Goal: Task Accomplishment & Management: Manage account settings

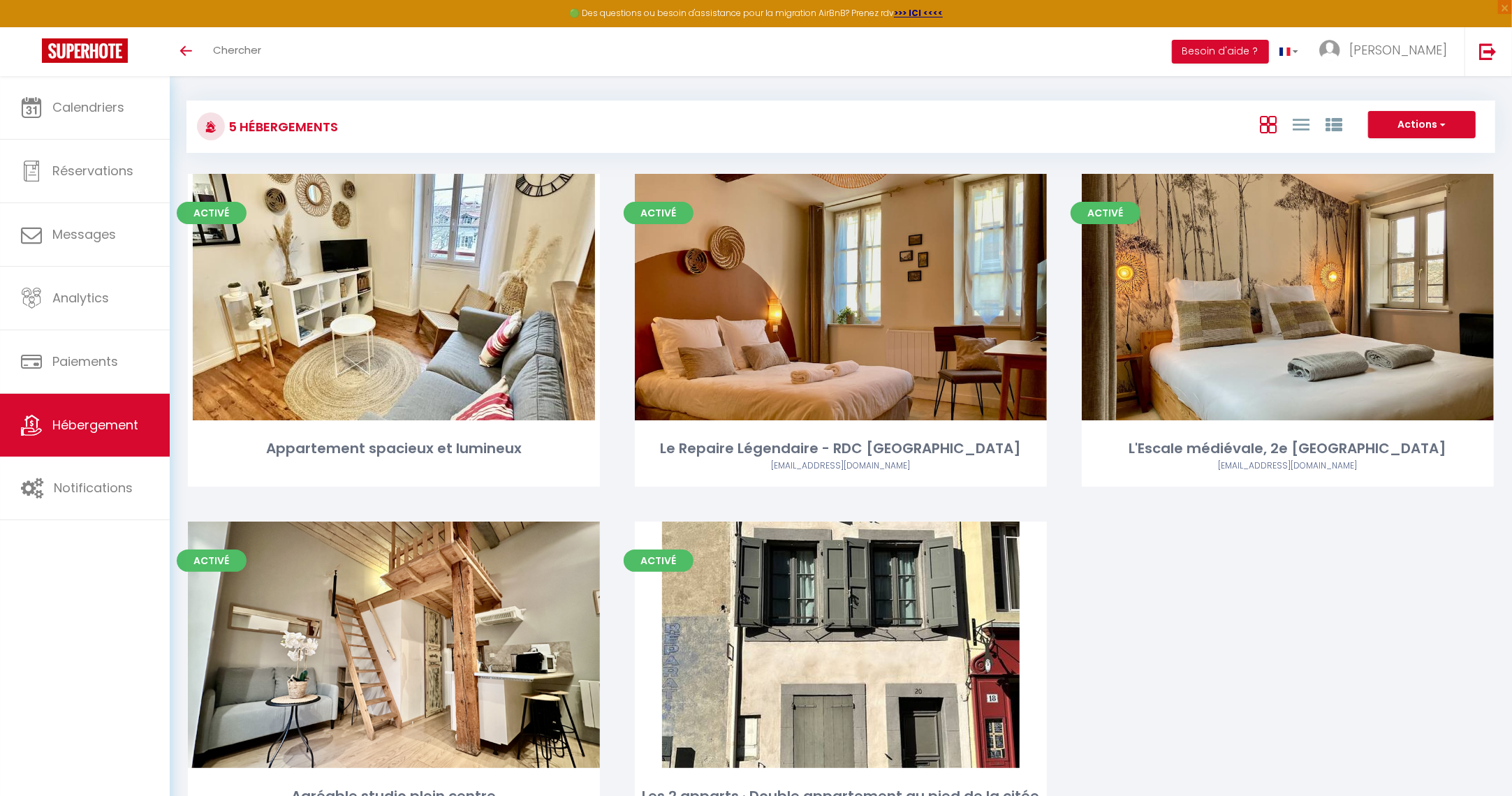
scroll to position [2, 0]
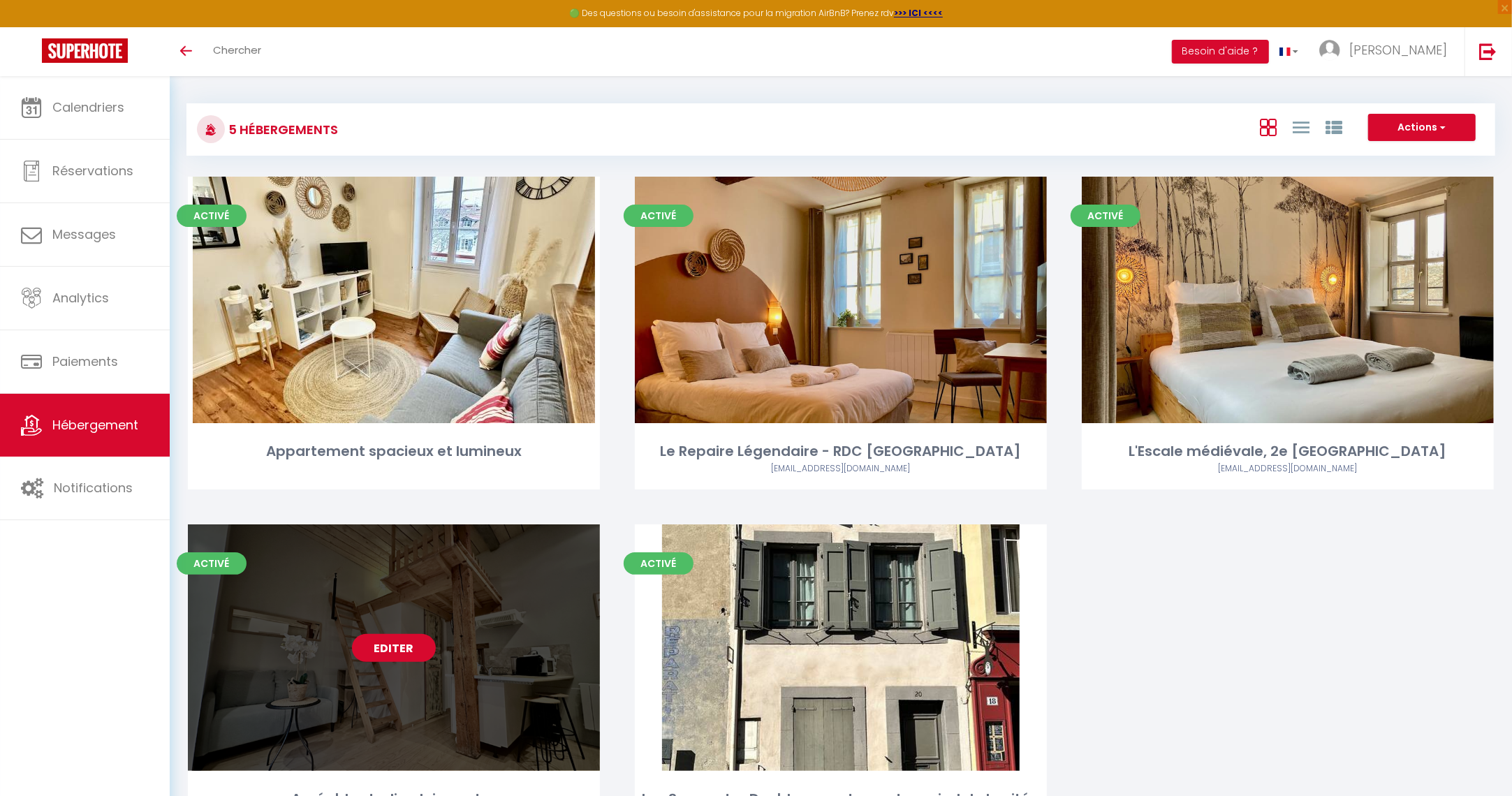
click at [397, 644] on link "Editer" at bounding box center [394, 648] width 84 height 28
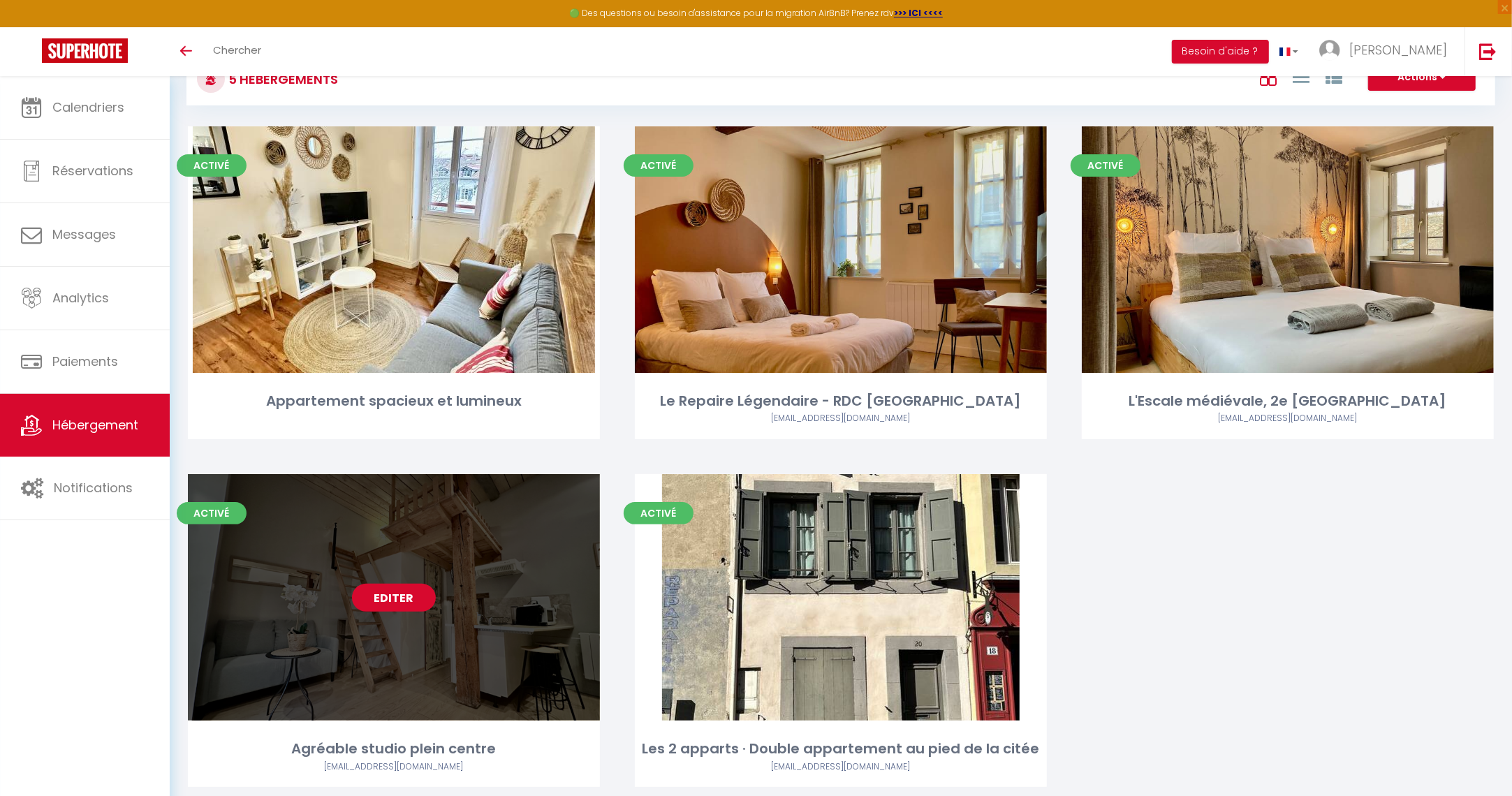
scroll to position [96, 0]
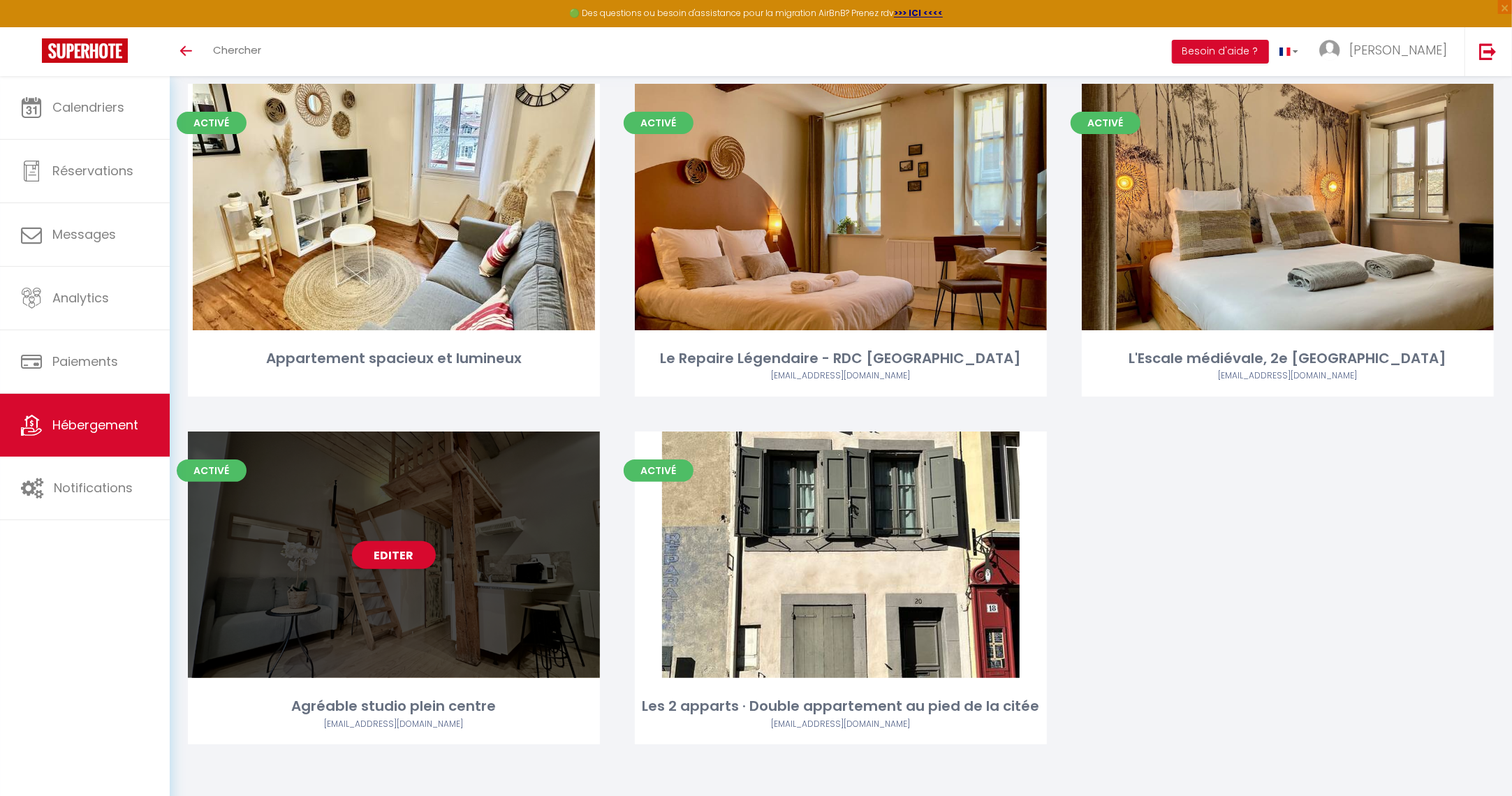
click at [412, 693] on div "Activé Editer Agréable studio plein centre [EMAIL_ADDRESS][DOMAIN_NAME]" at bounding box center [394, 588] width 412 height 313
select select "3"
select select "2"
select select "1"
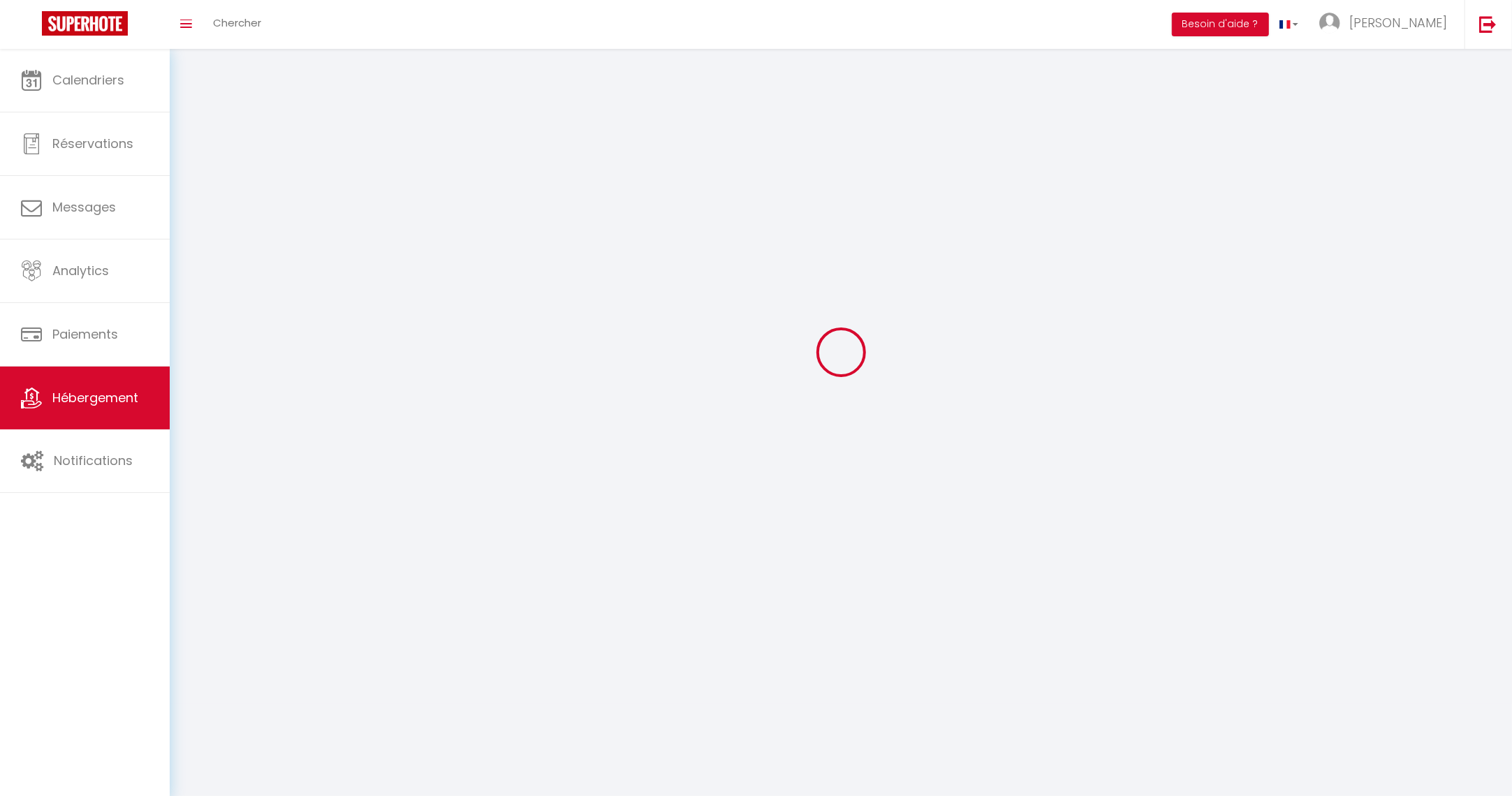
select select
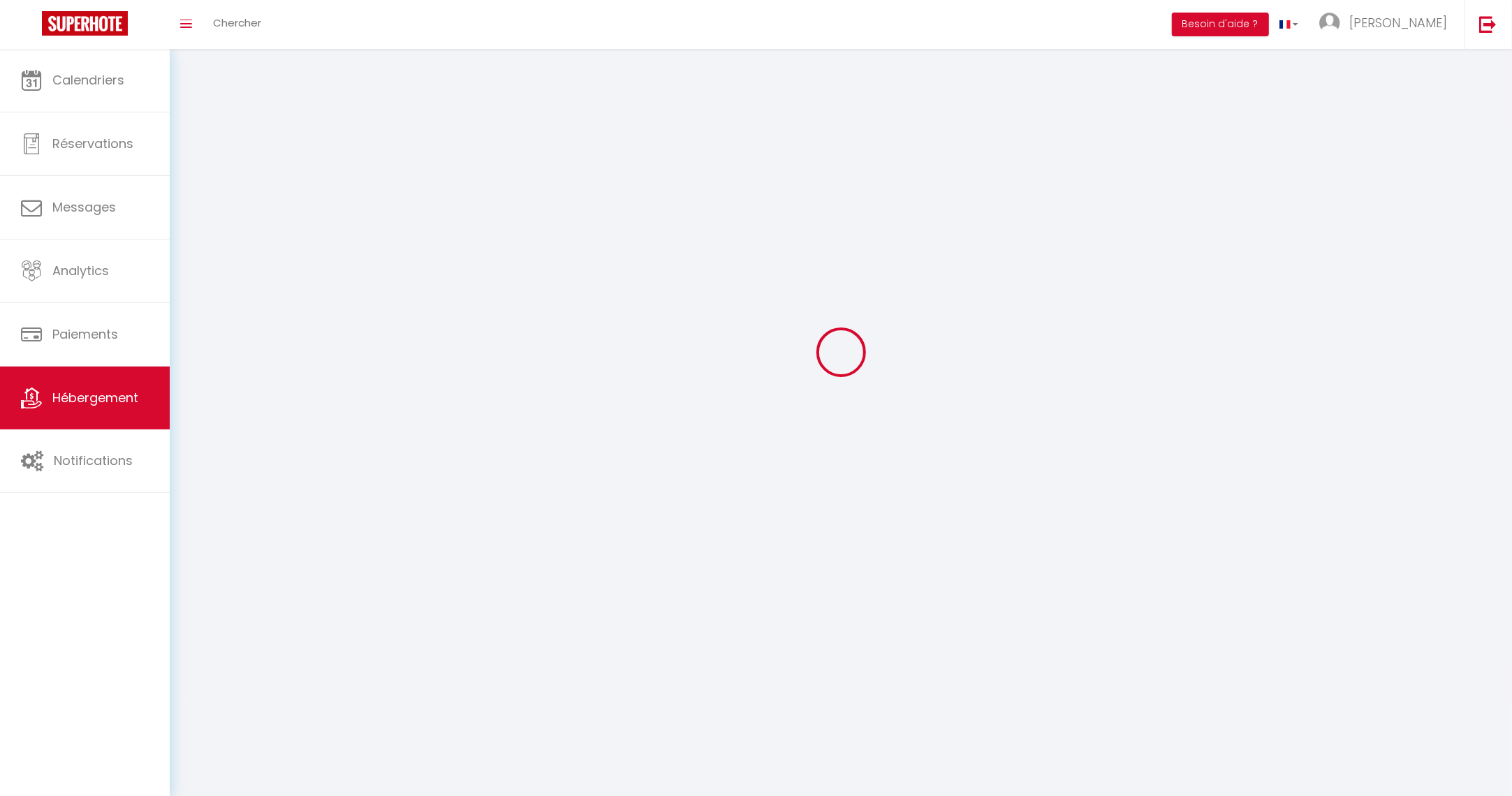
checkbox input "false"
select select
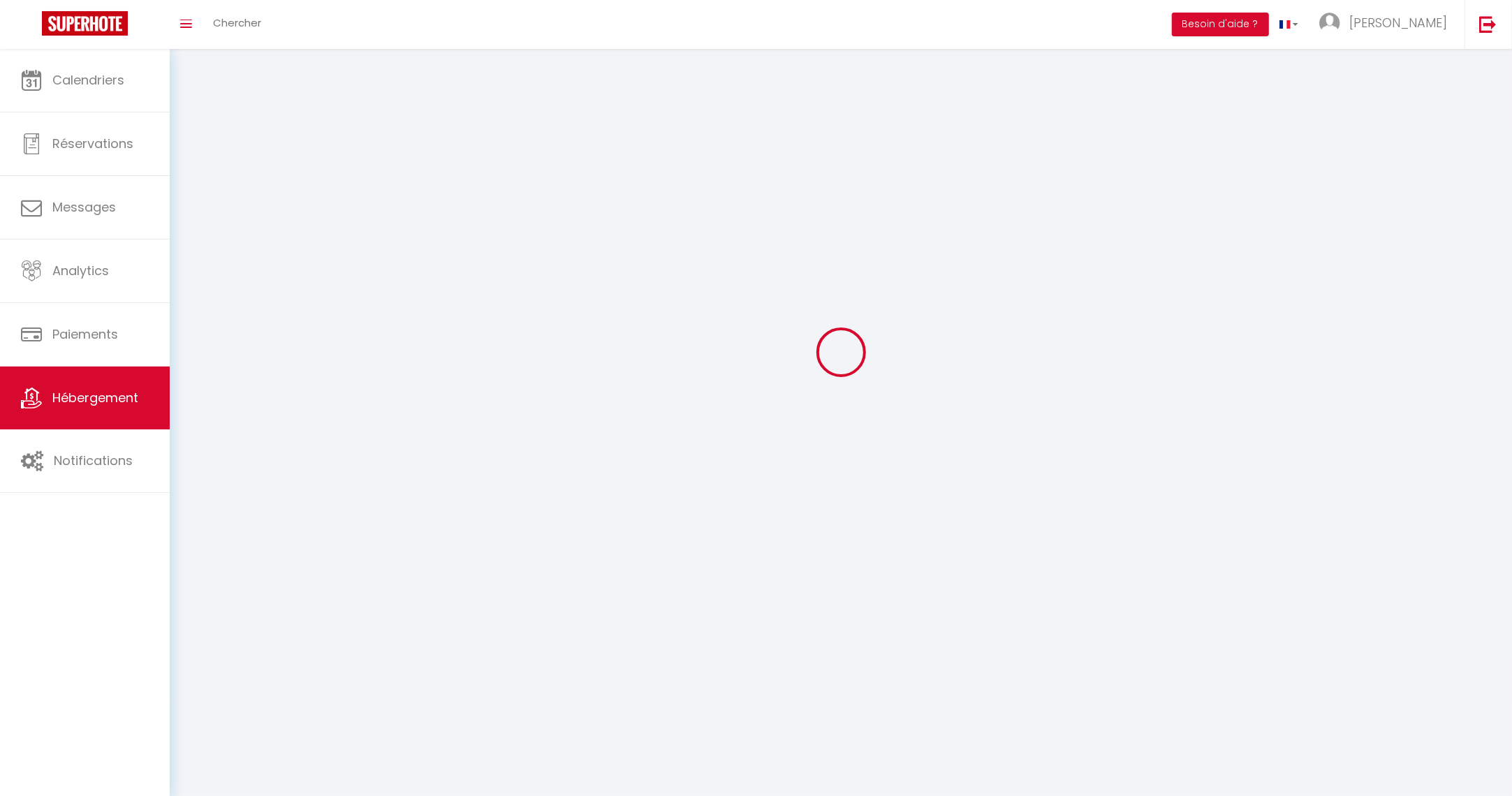
select select
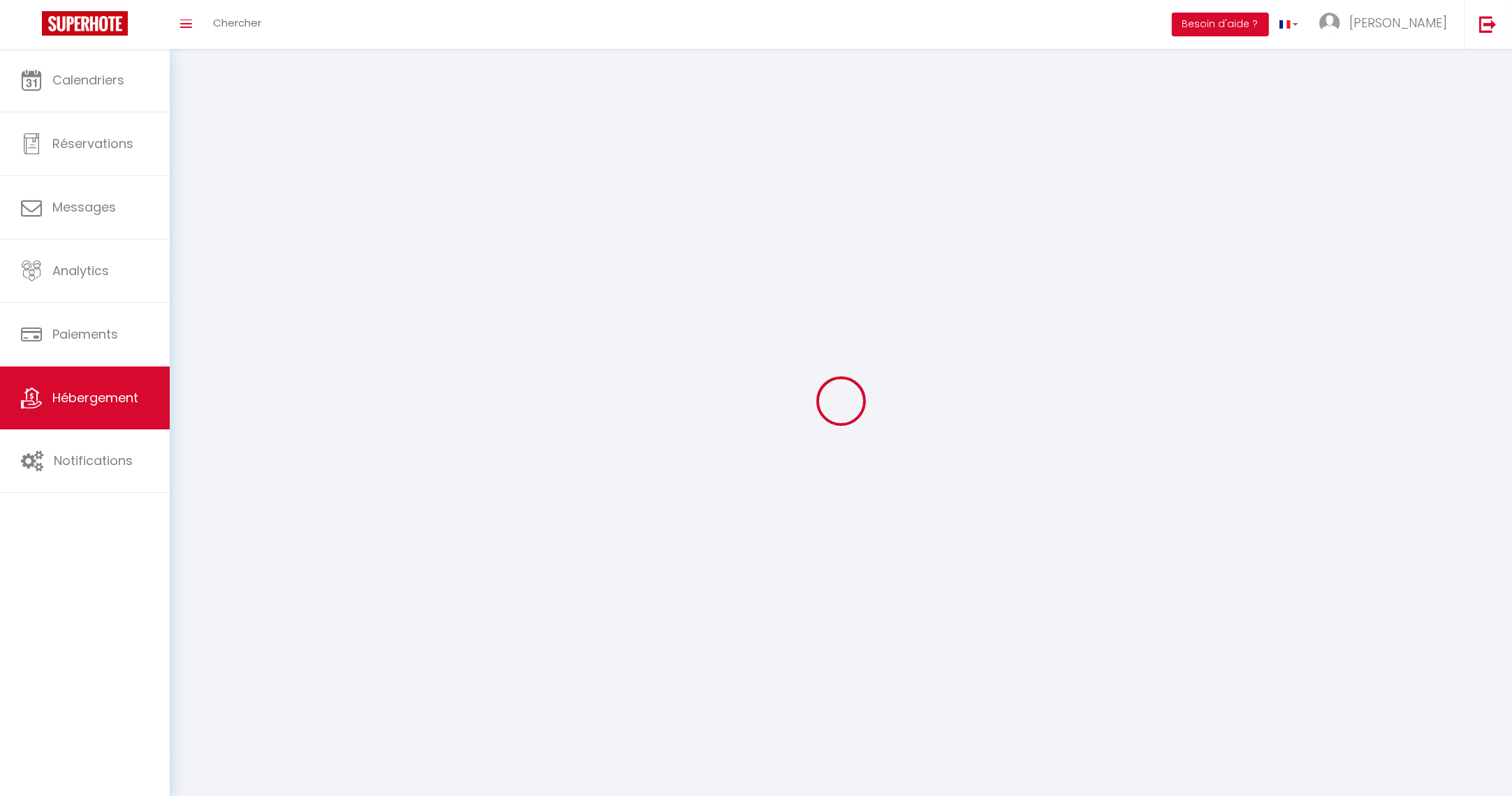
select select
checkbox input "false"
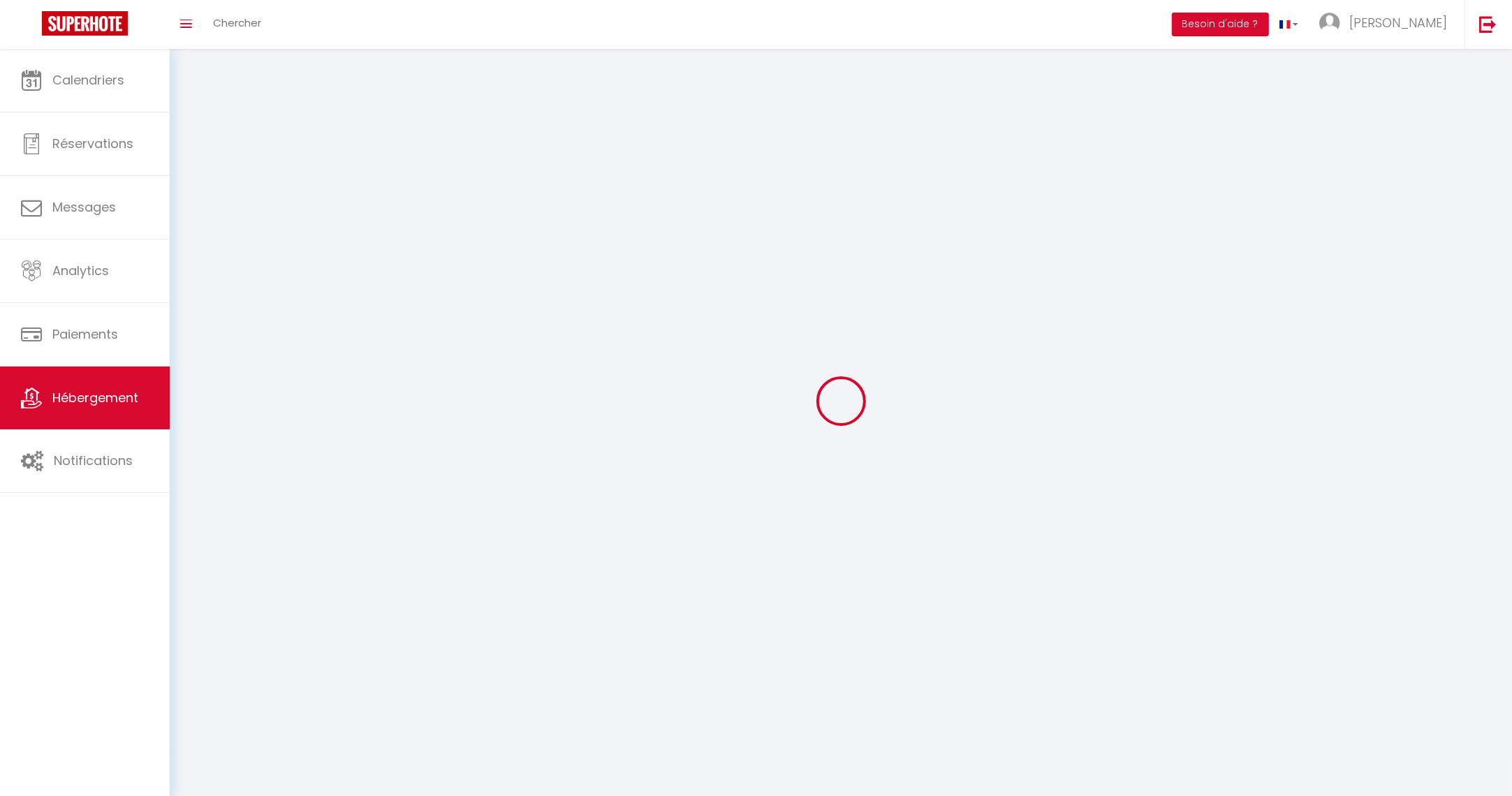
select select
select select "1"
select select
select select "28"
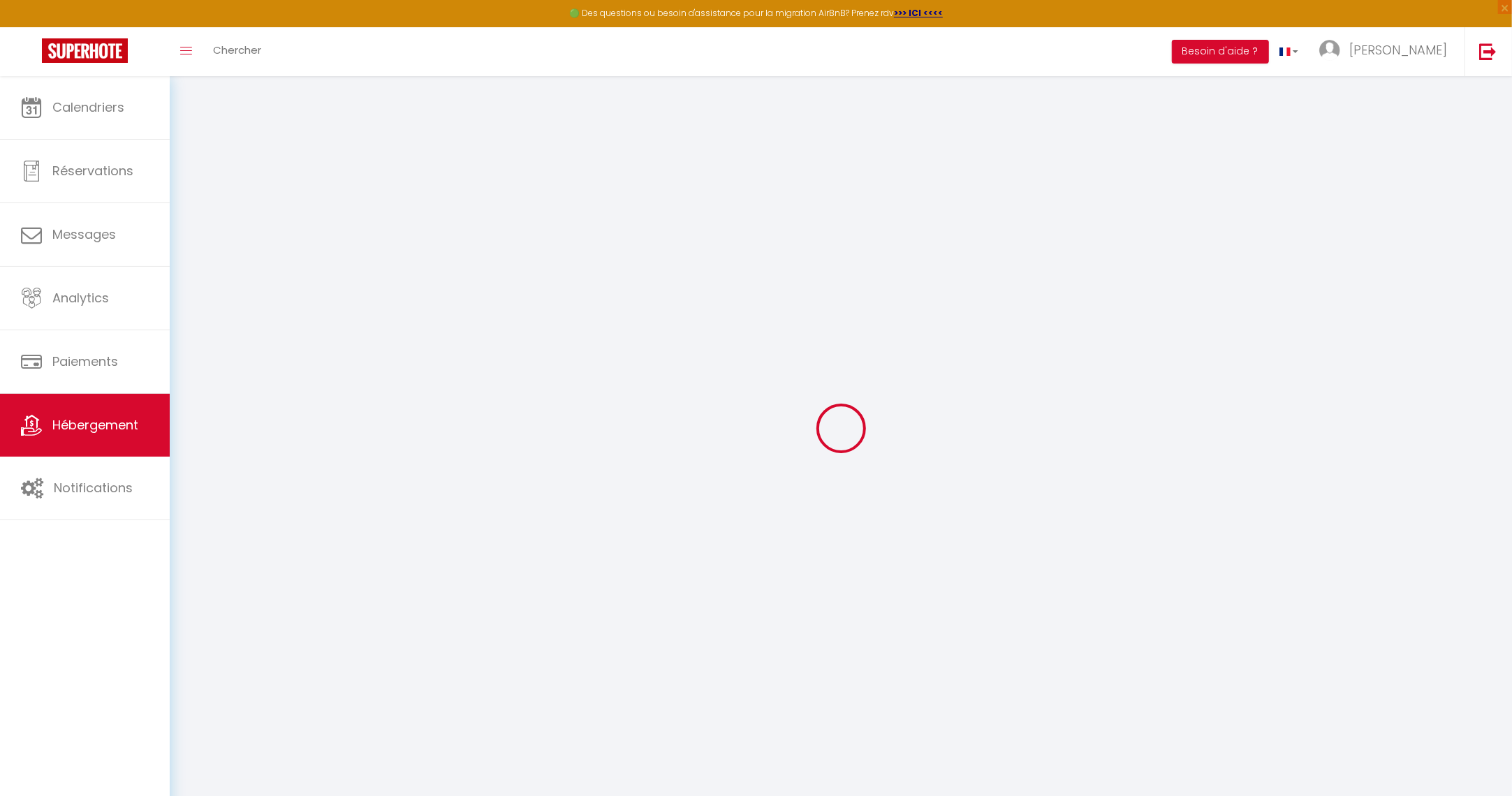
select select
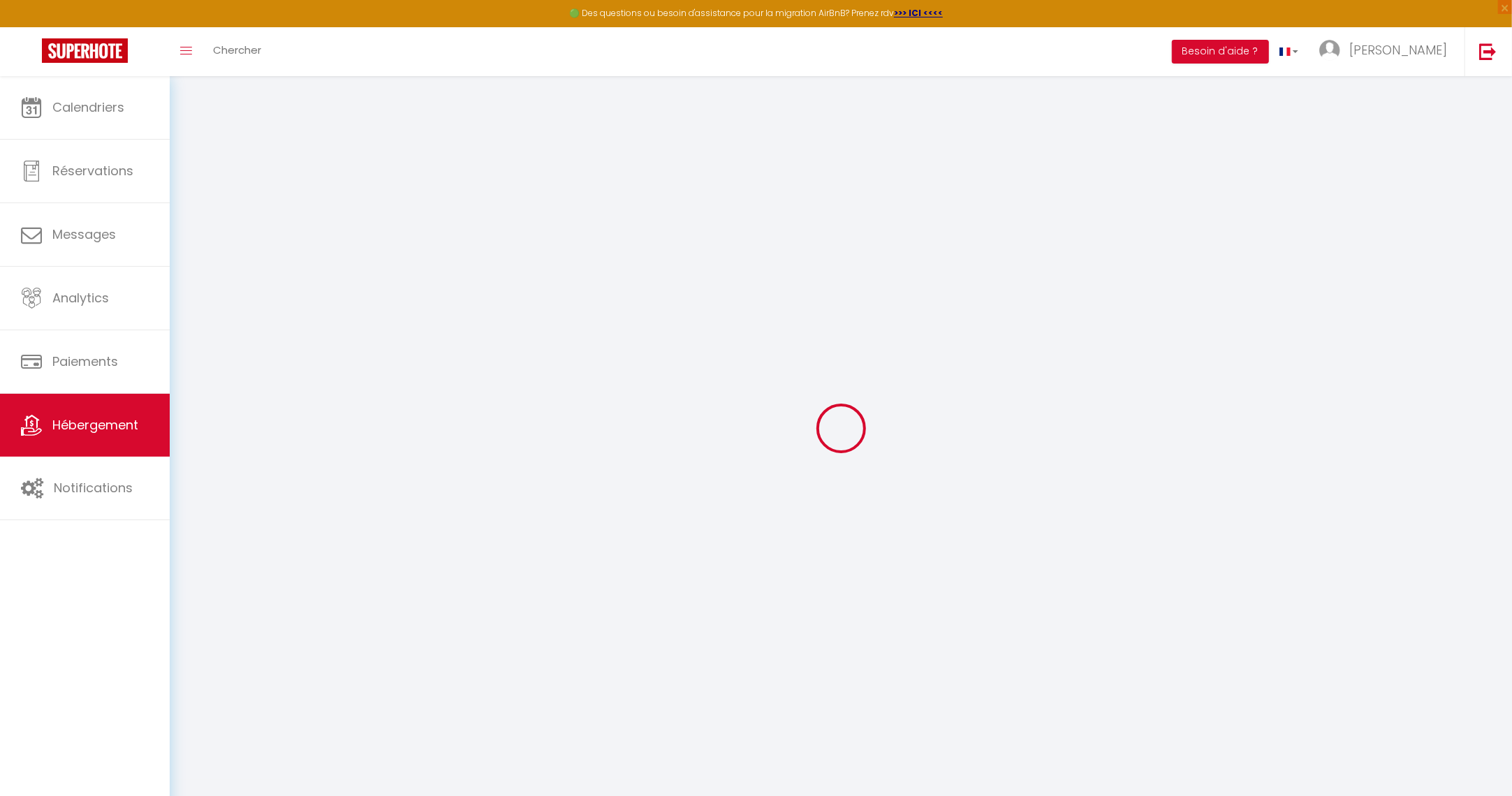
select select
checkbox input "false"
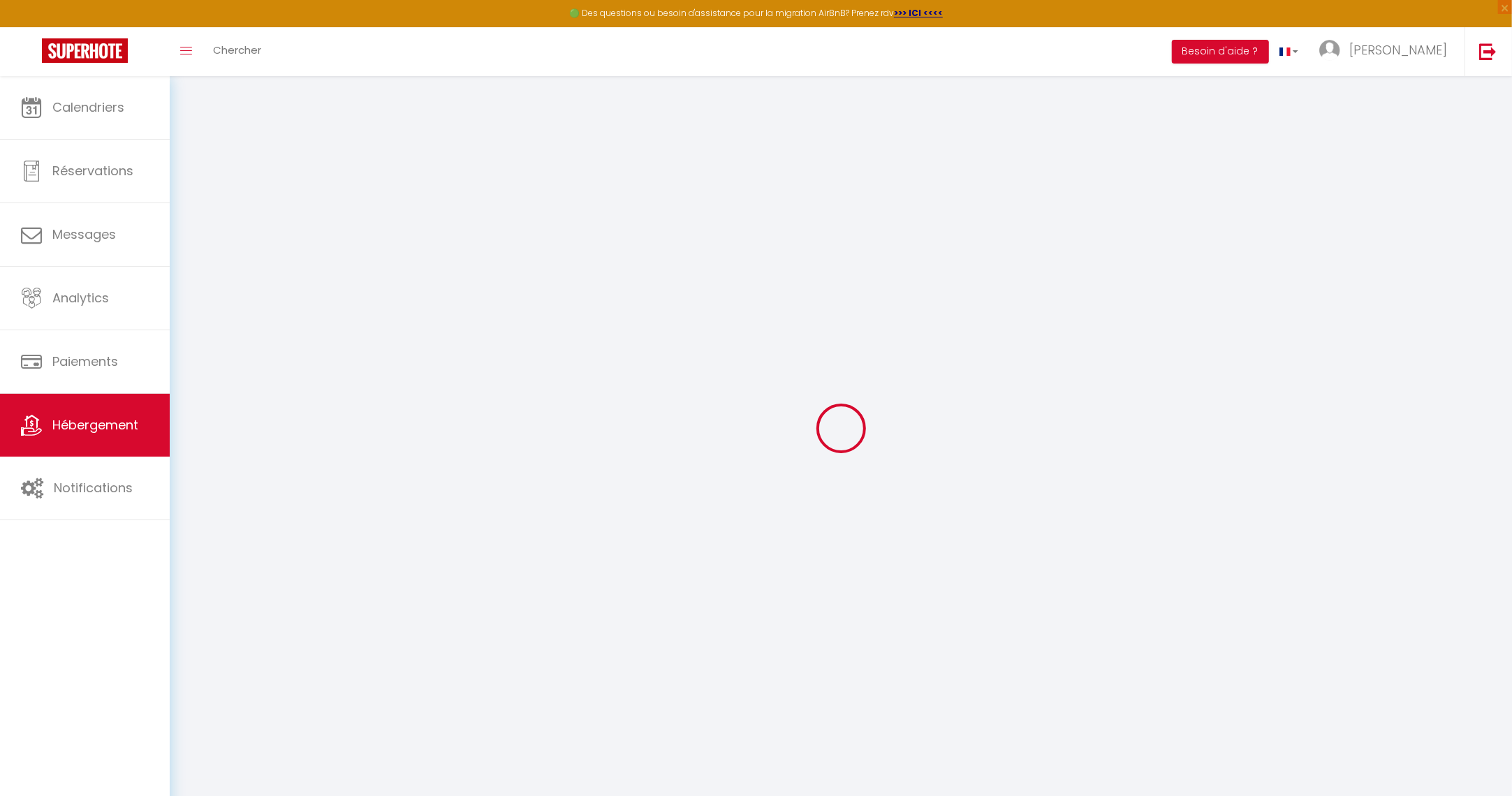
select select
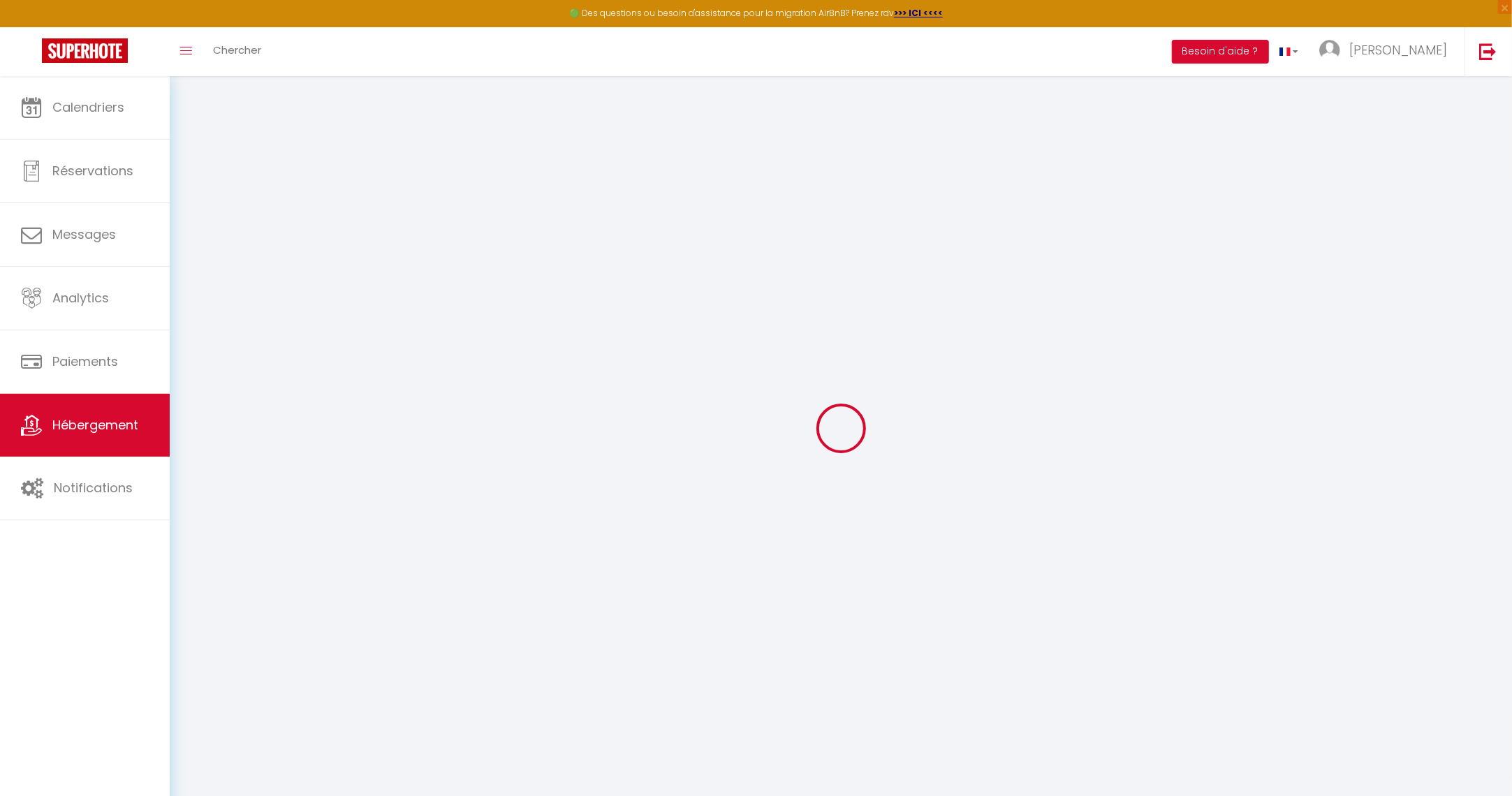
select select
checkbox input "false"
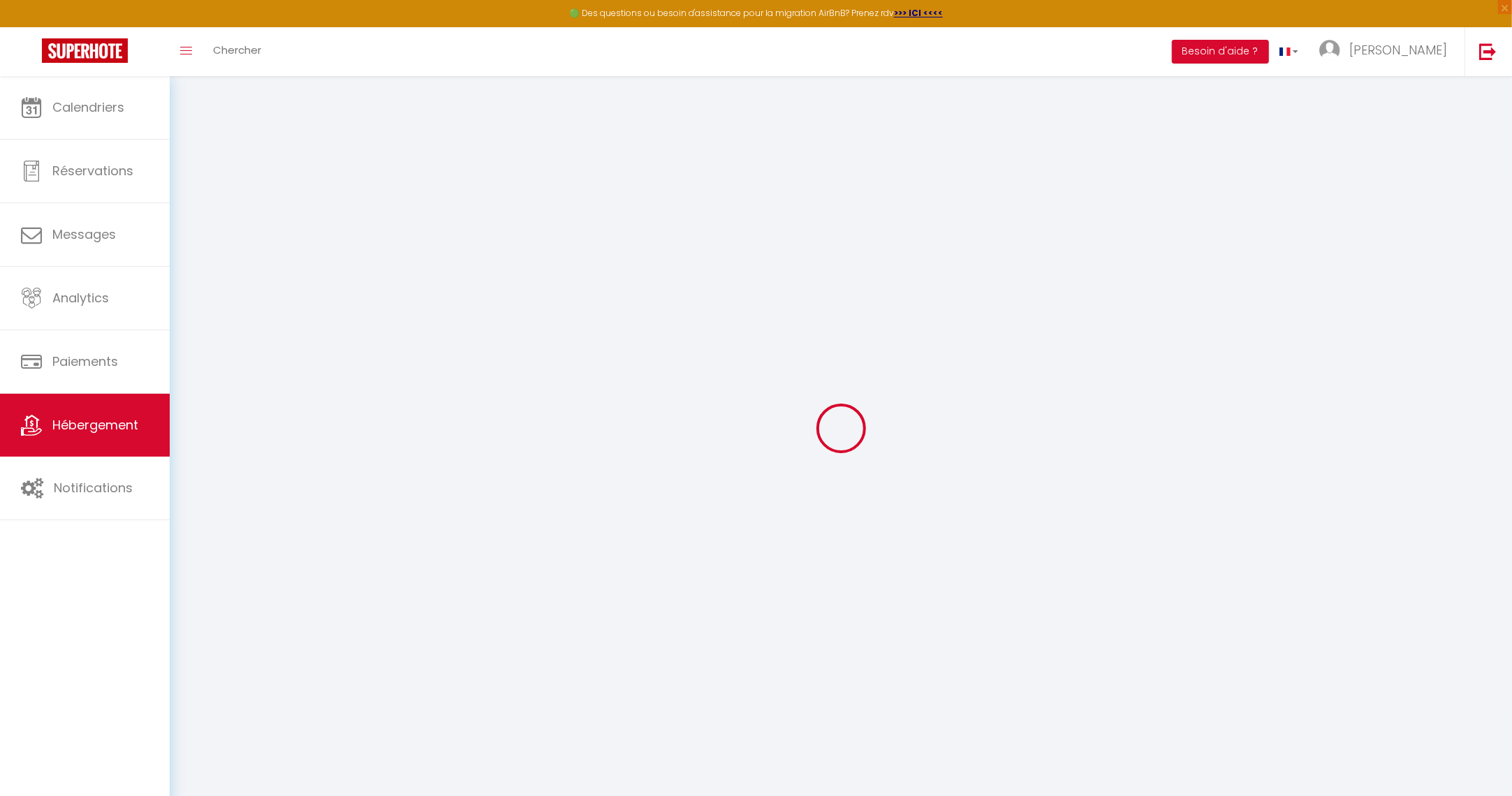
checkbox input "false"
select select
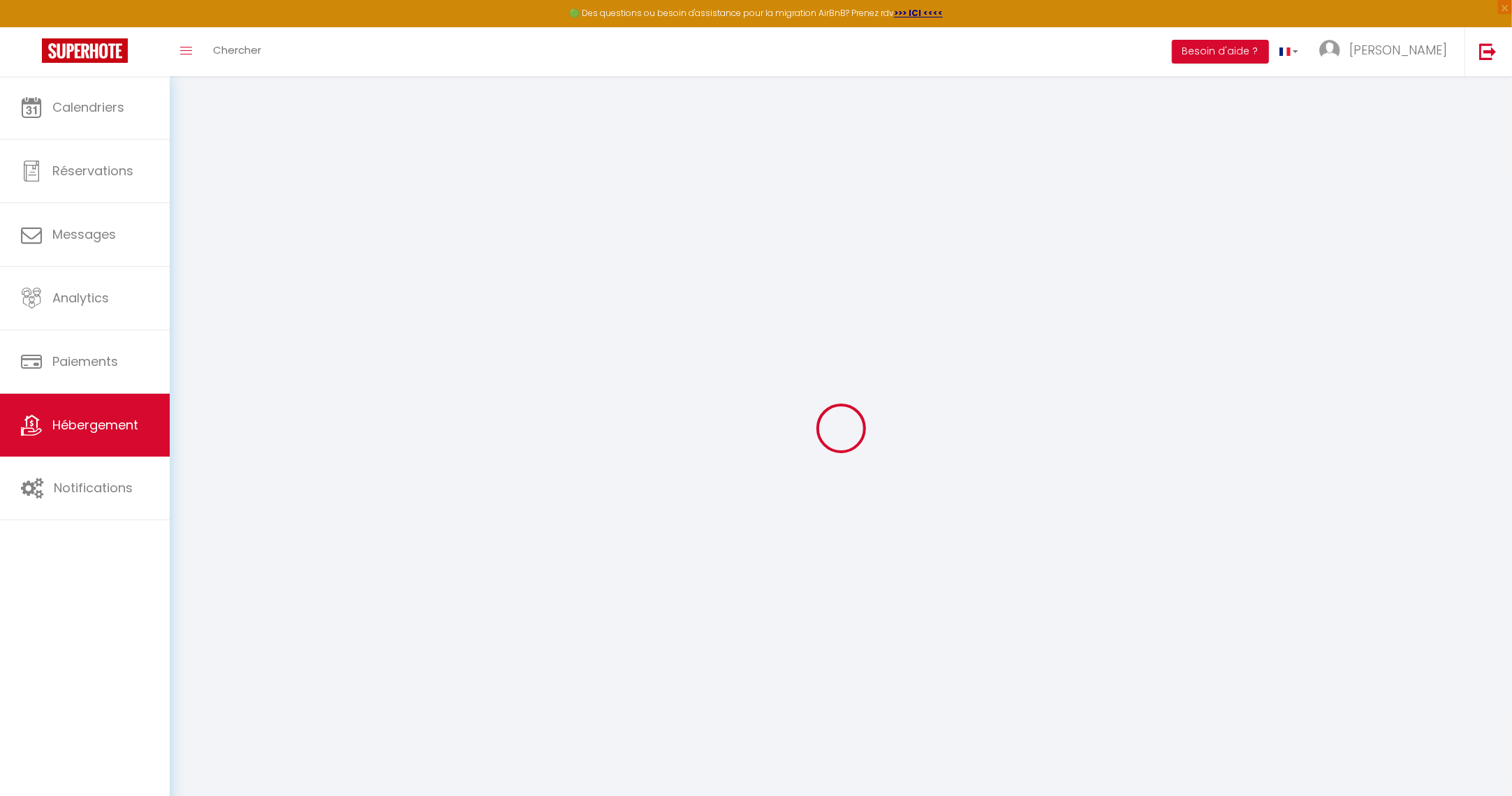
select select
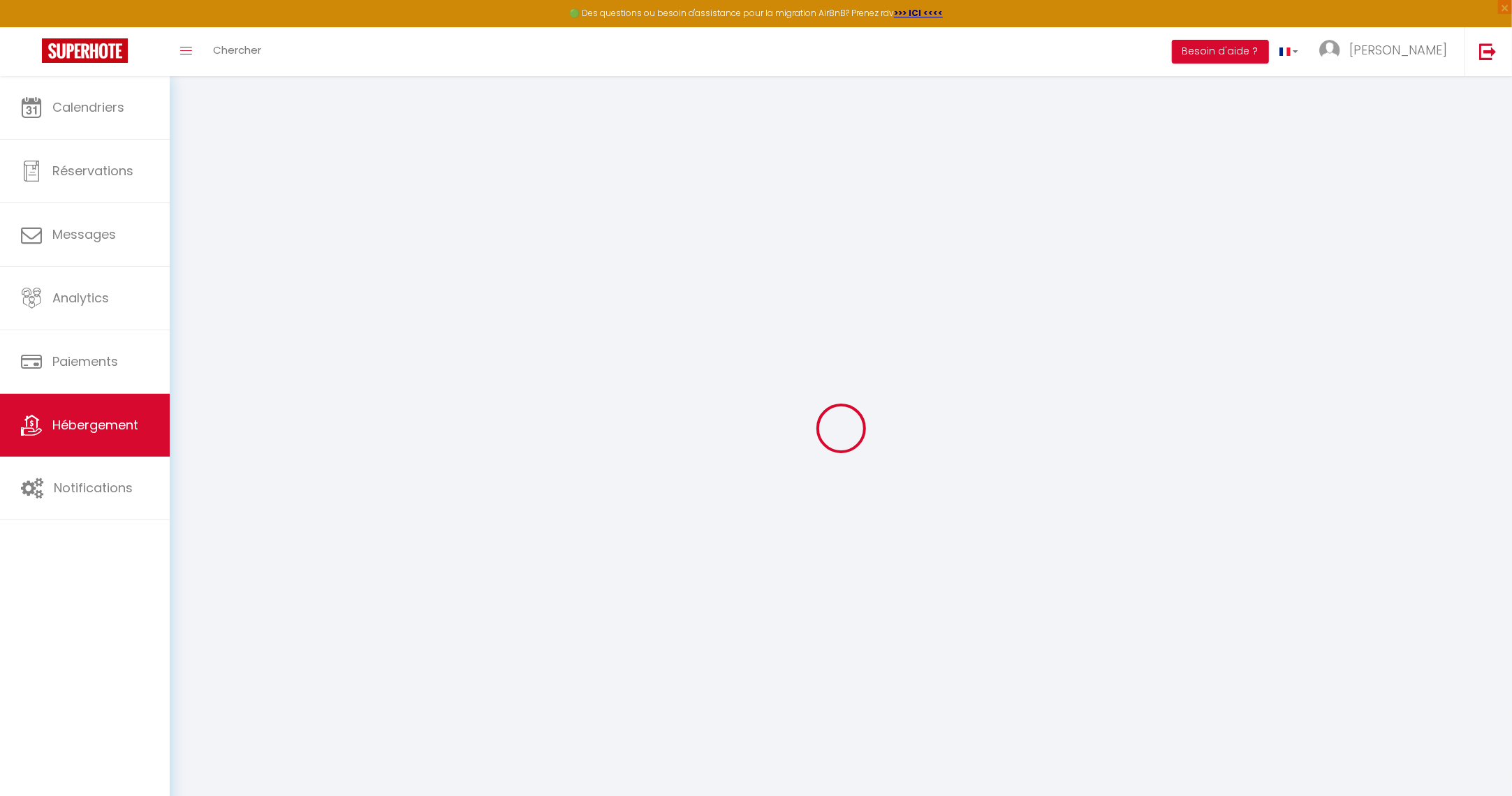
checkbox input "false"
select select
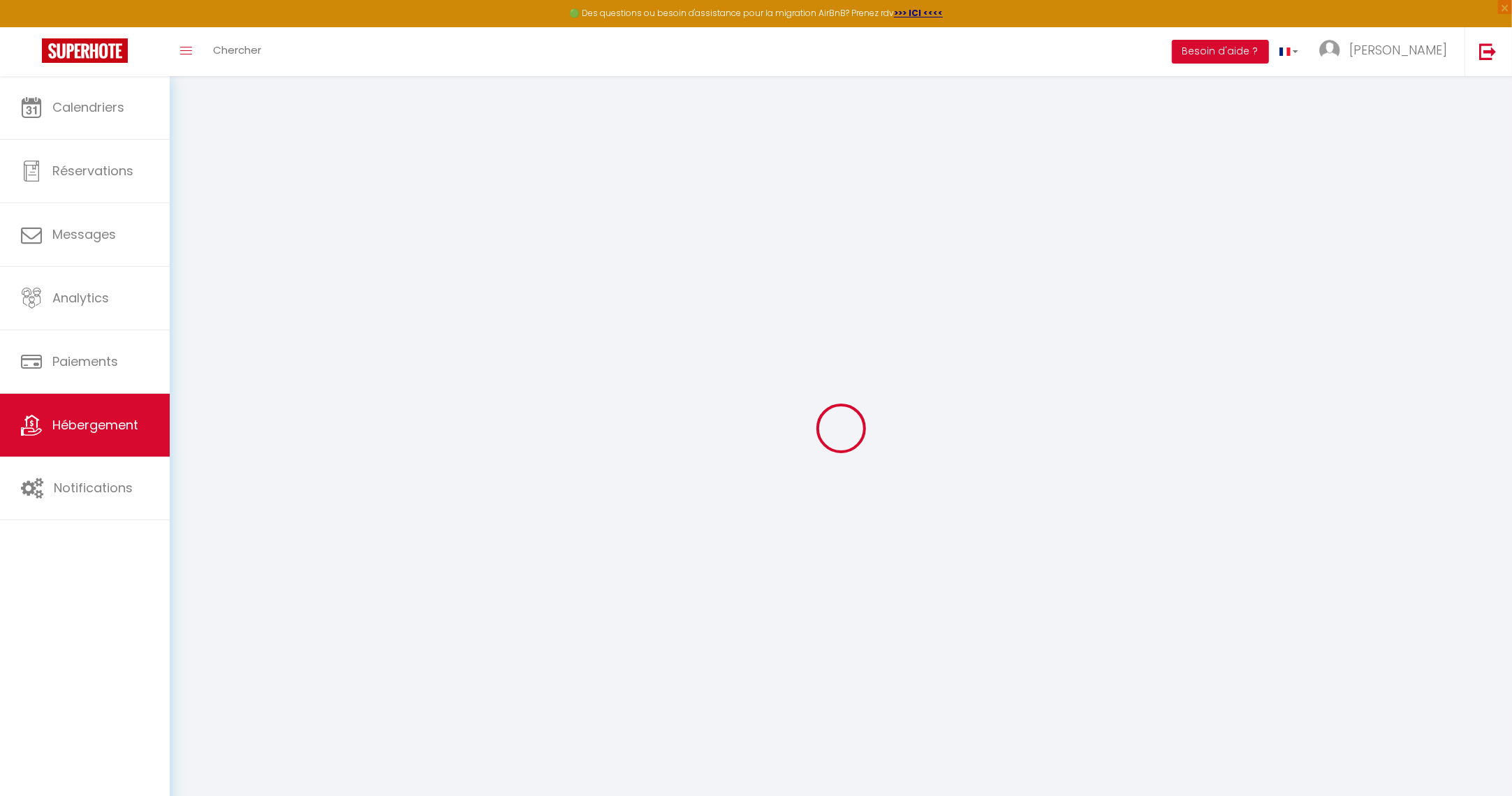
select select
type input "Agréable studio plein centre"
type input "SCI CAZEVAL01"
type input "[STREET_ADDRESS]"
type input "31820"
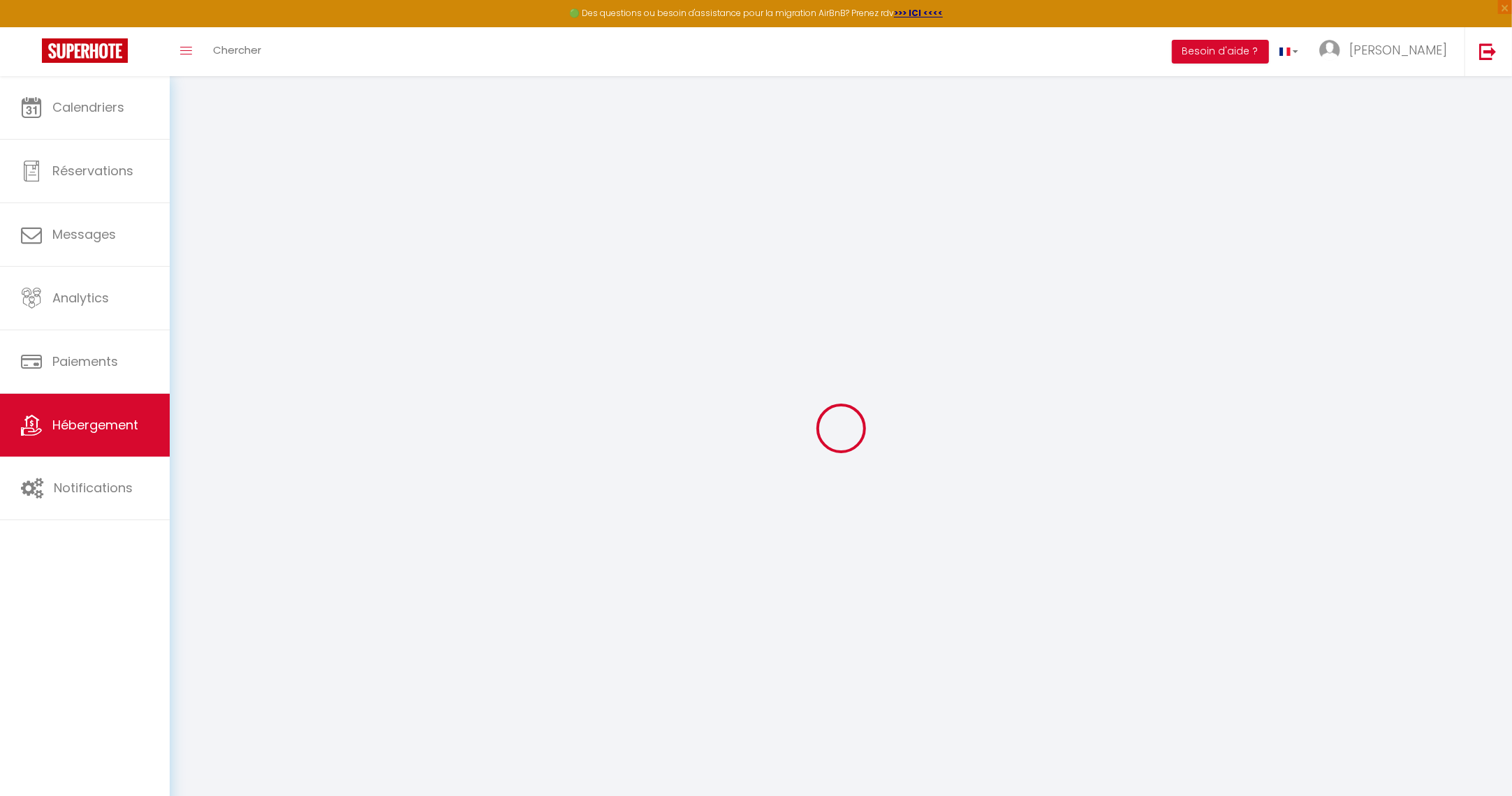
type input "Pibrac"
select select "2"
type input "30"
type input "150"
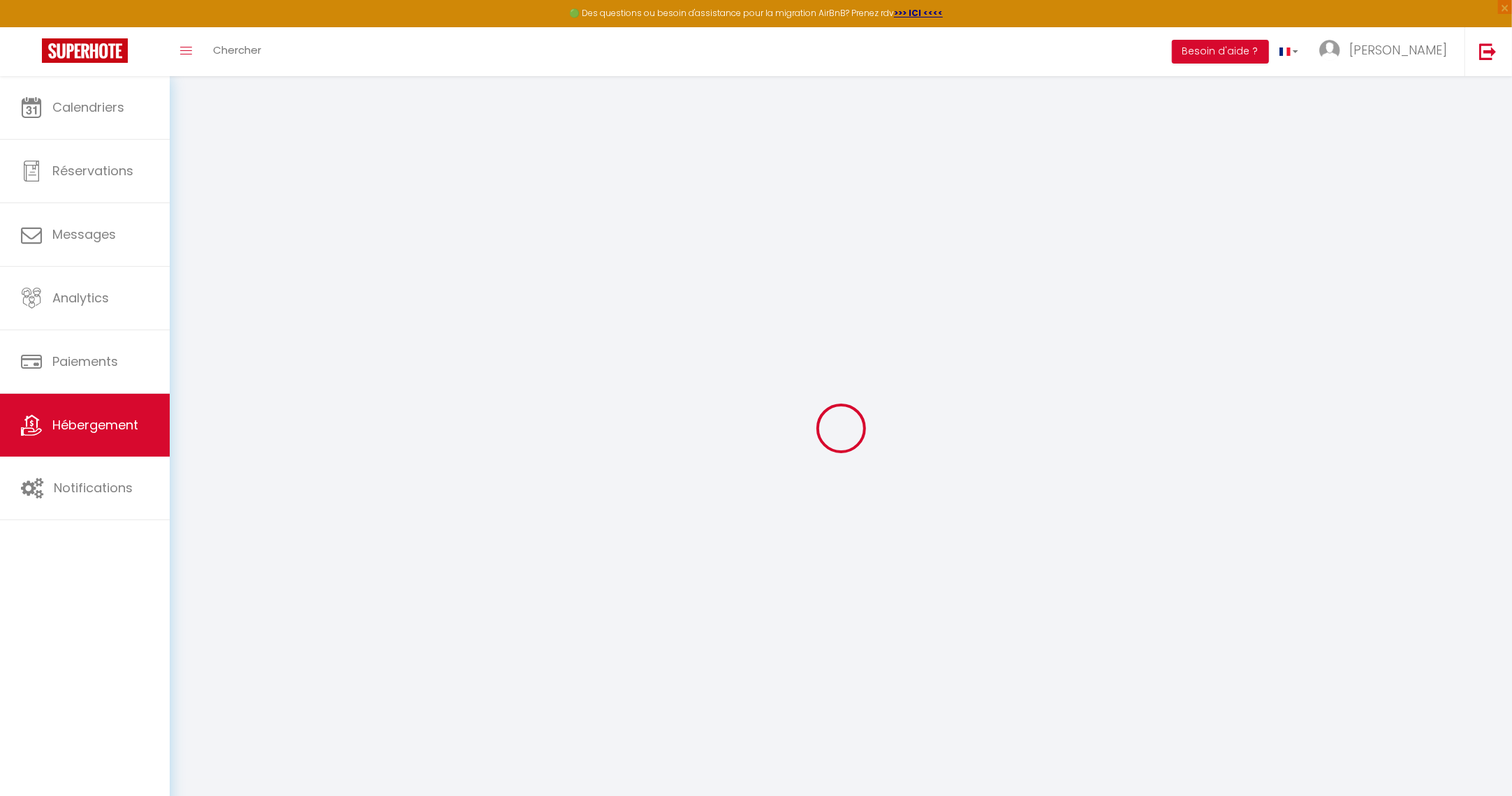
select select
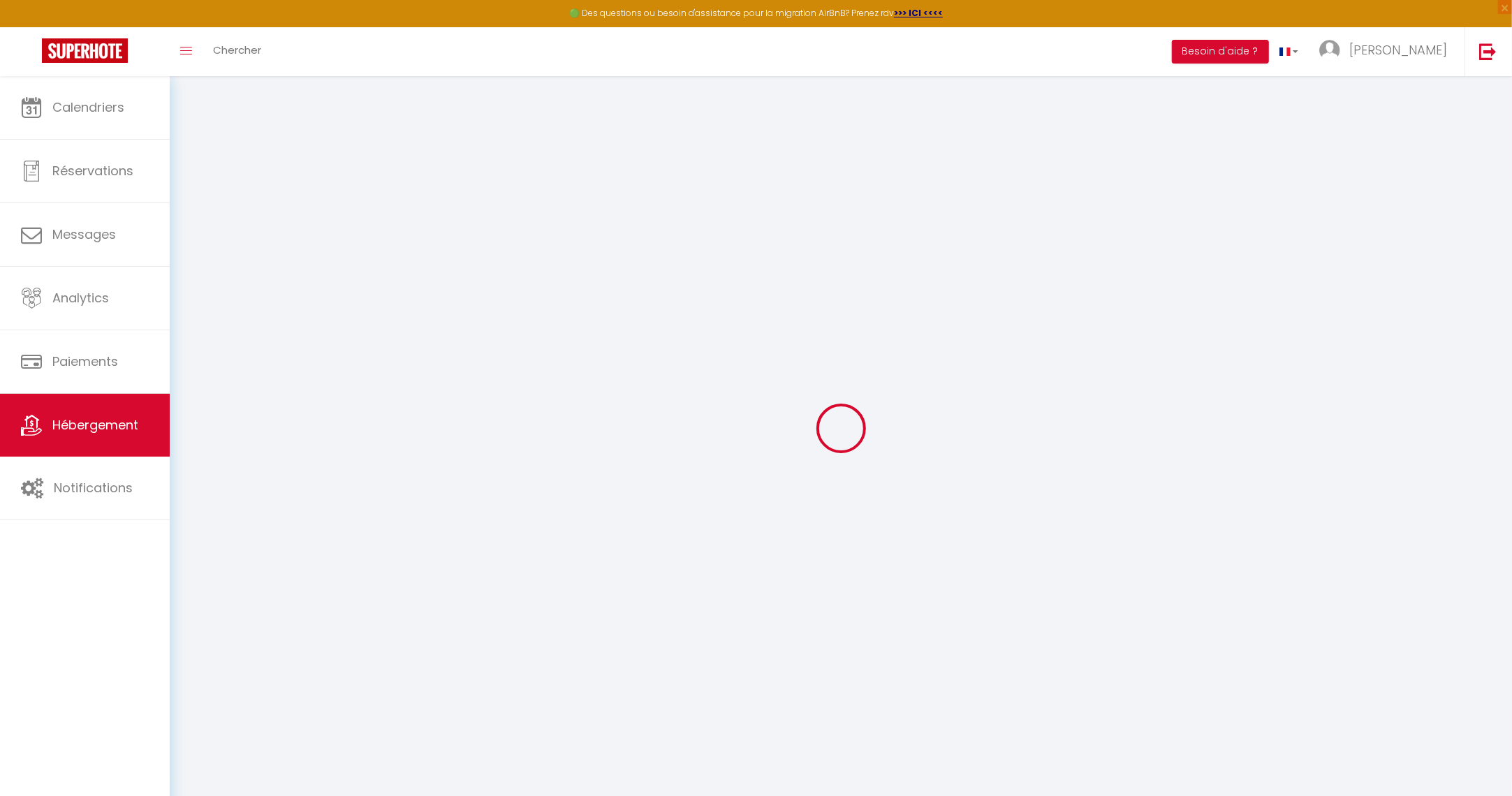
type input "[STREET_ADDRESS]"
type input "31800"
type input "Saint-Gaudens"
type input "[EMAIL_ADDRESS][DOMAIN_NAME]"
select select
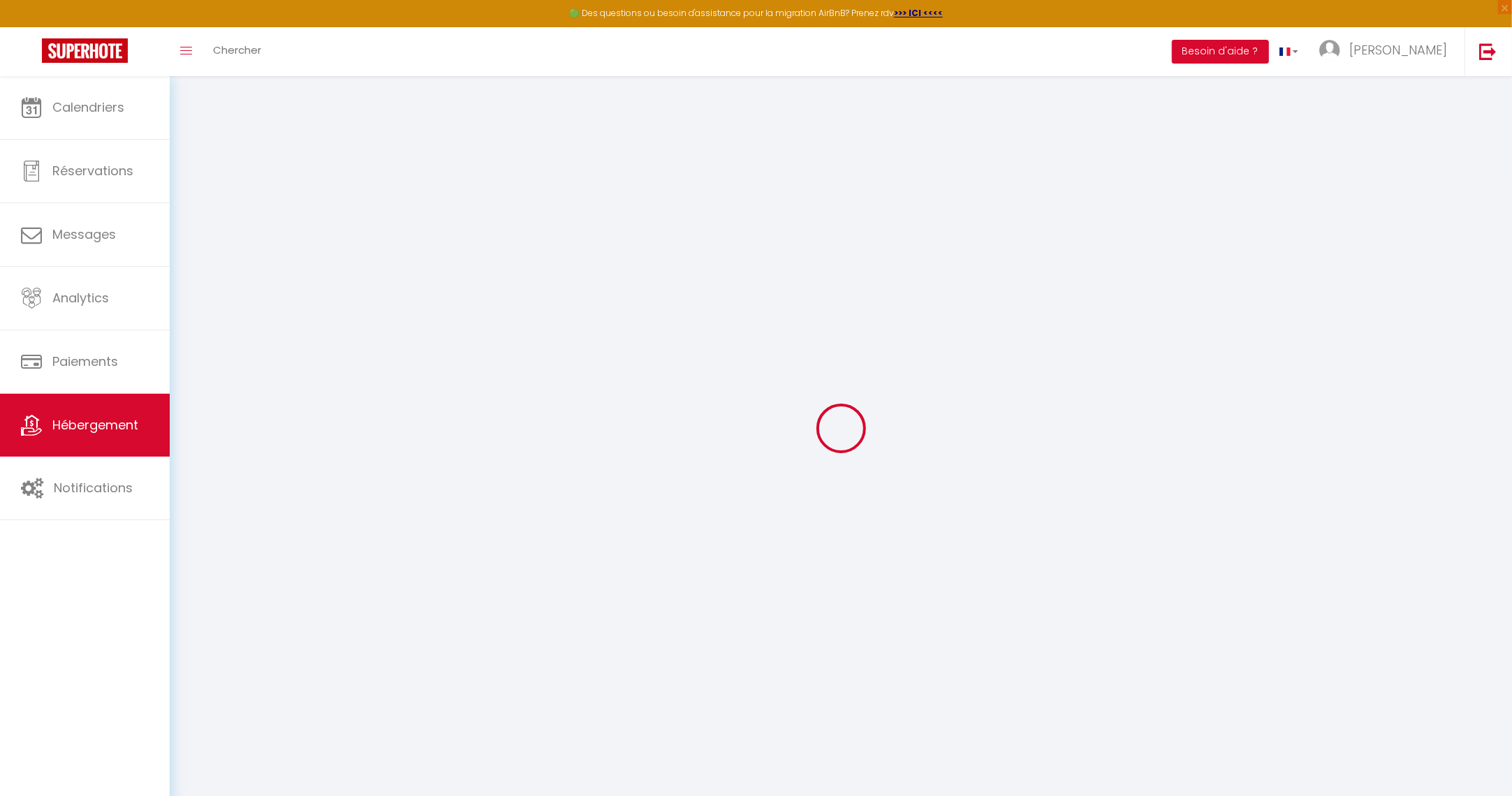
checkbox input "false"
type input "0"
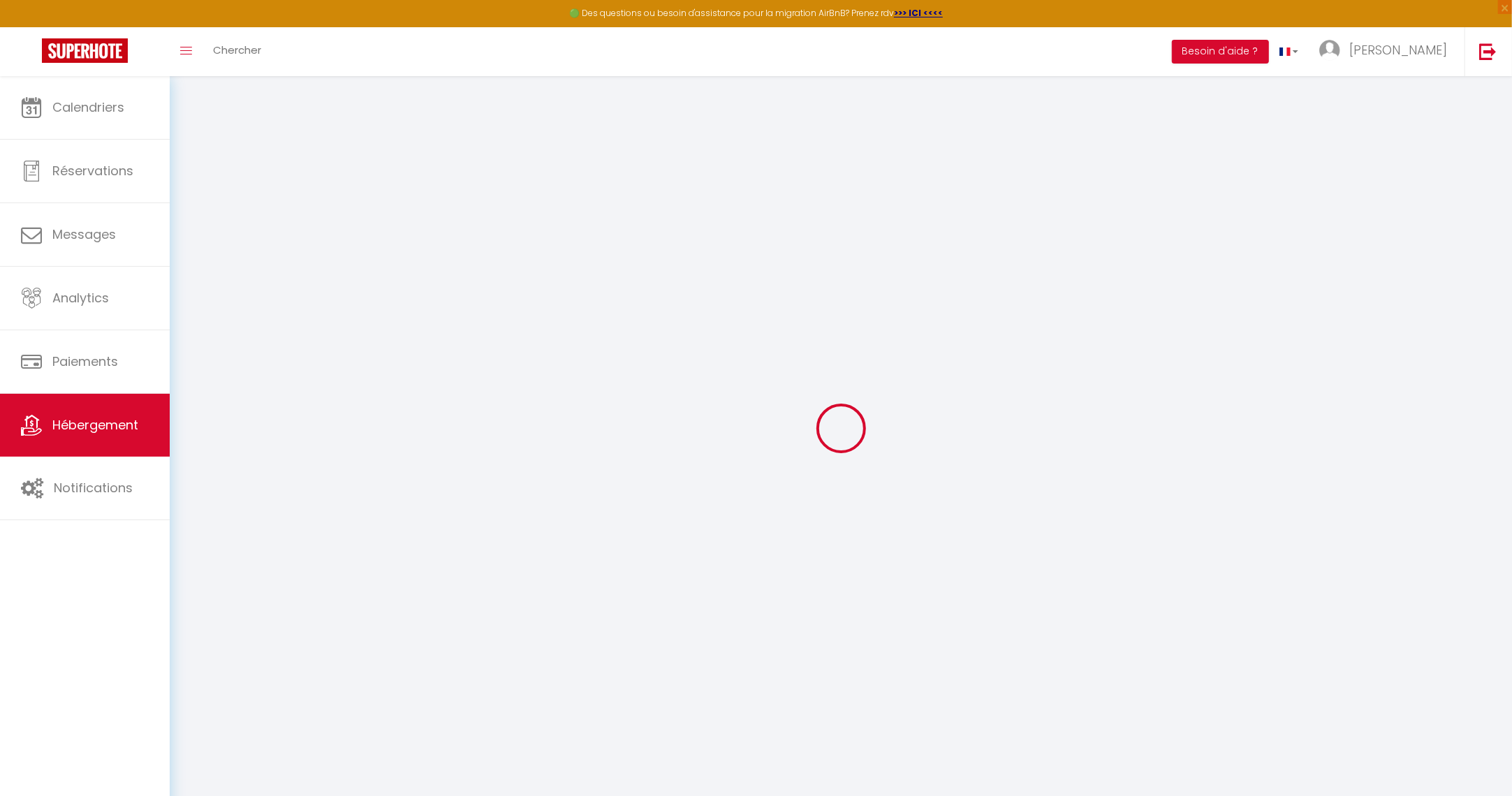
type input "0"
select select
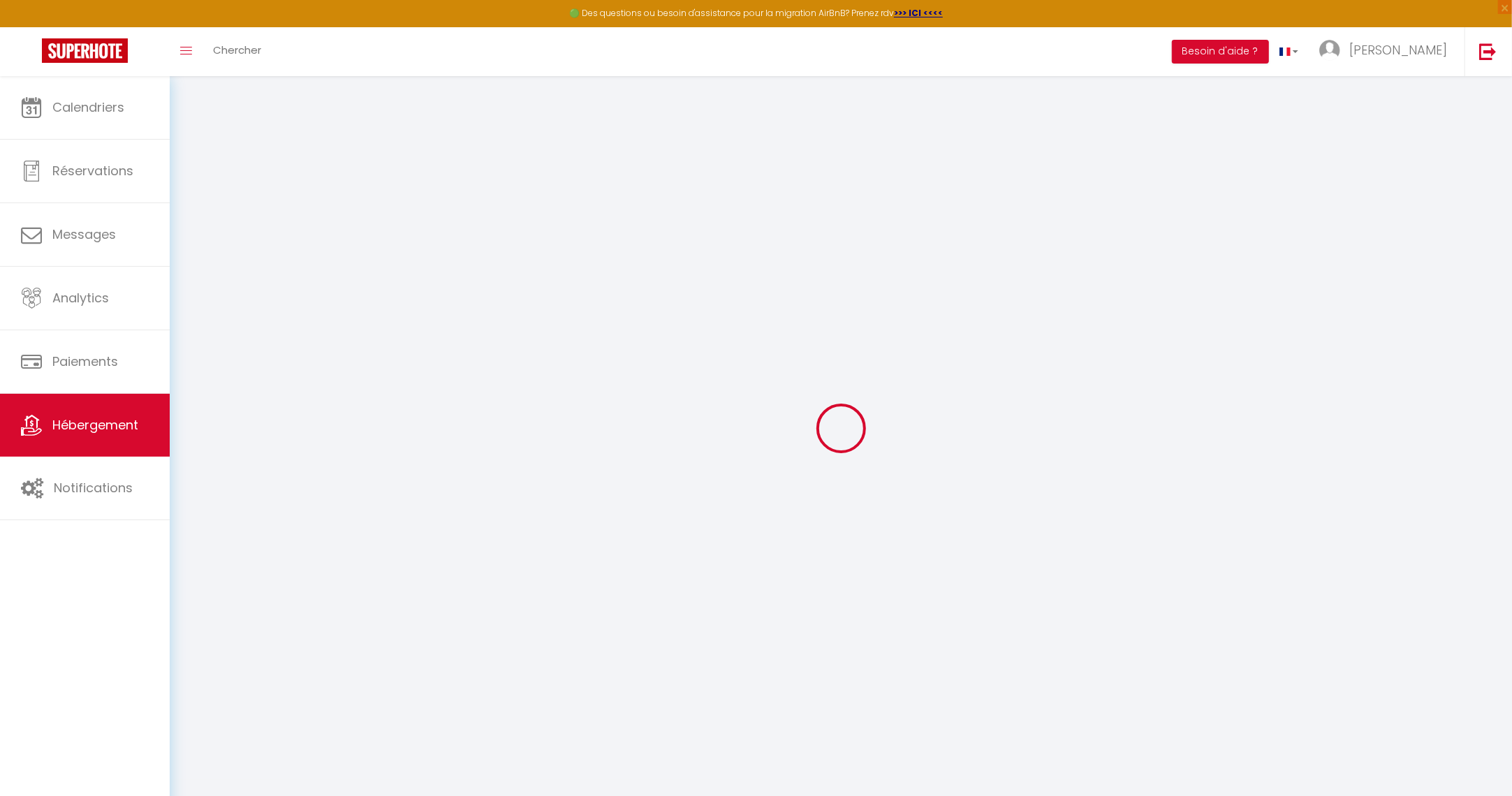
select select
checkbox input "false"
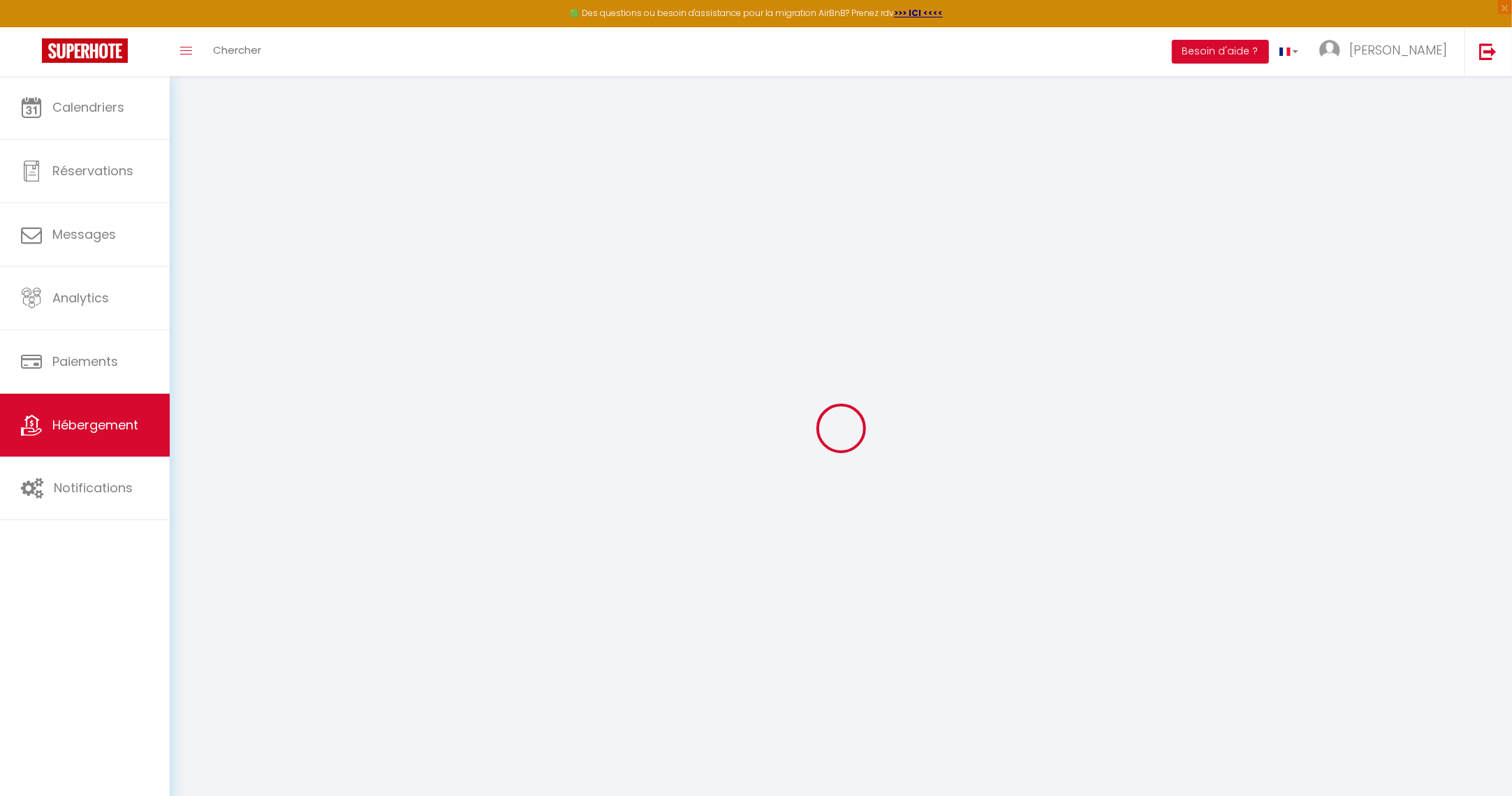
checkbox input "false"
select select
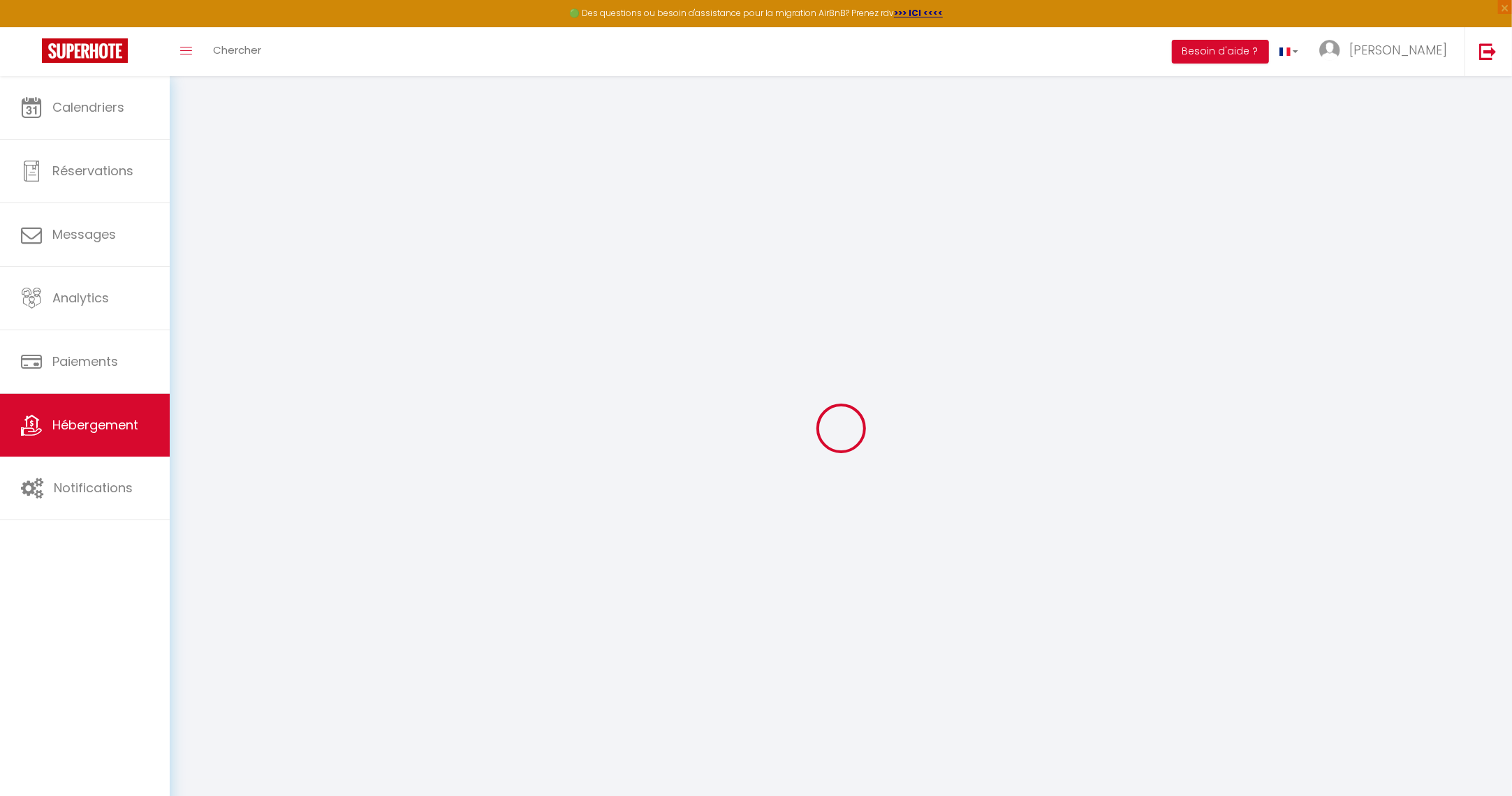
select select
checkbox input "false"
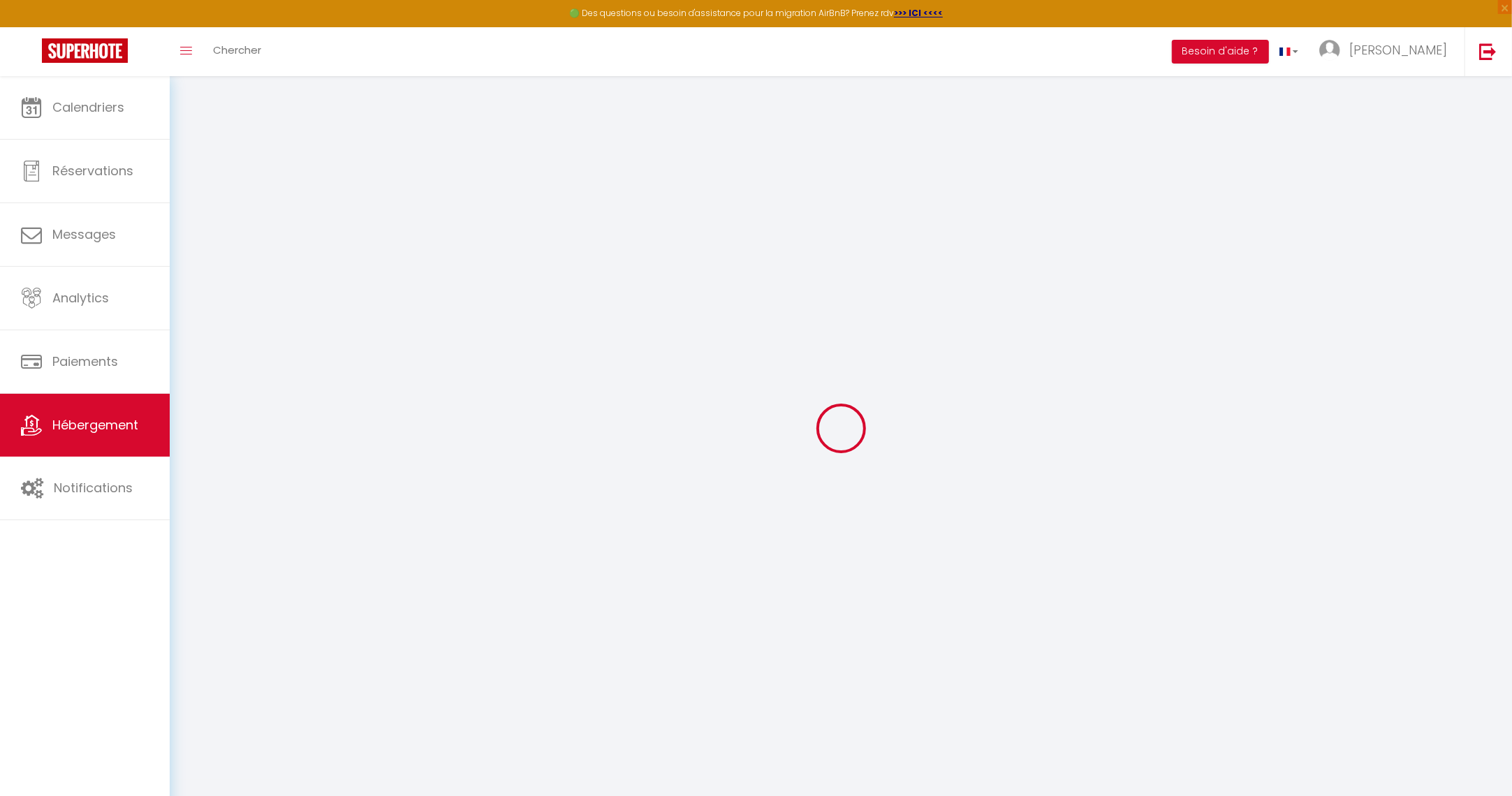
checkbox input "false"
select select
checkbox input "false"
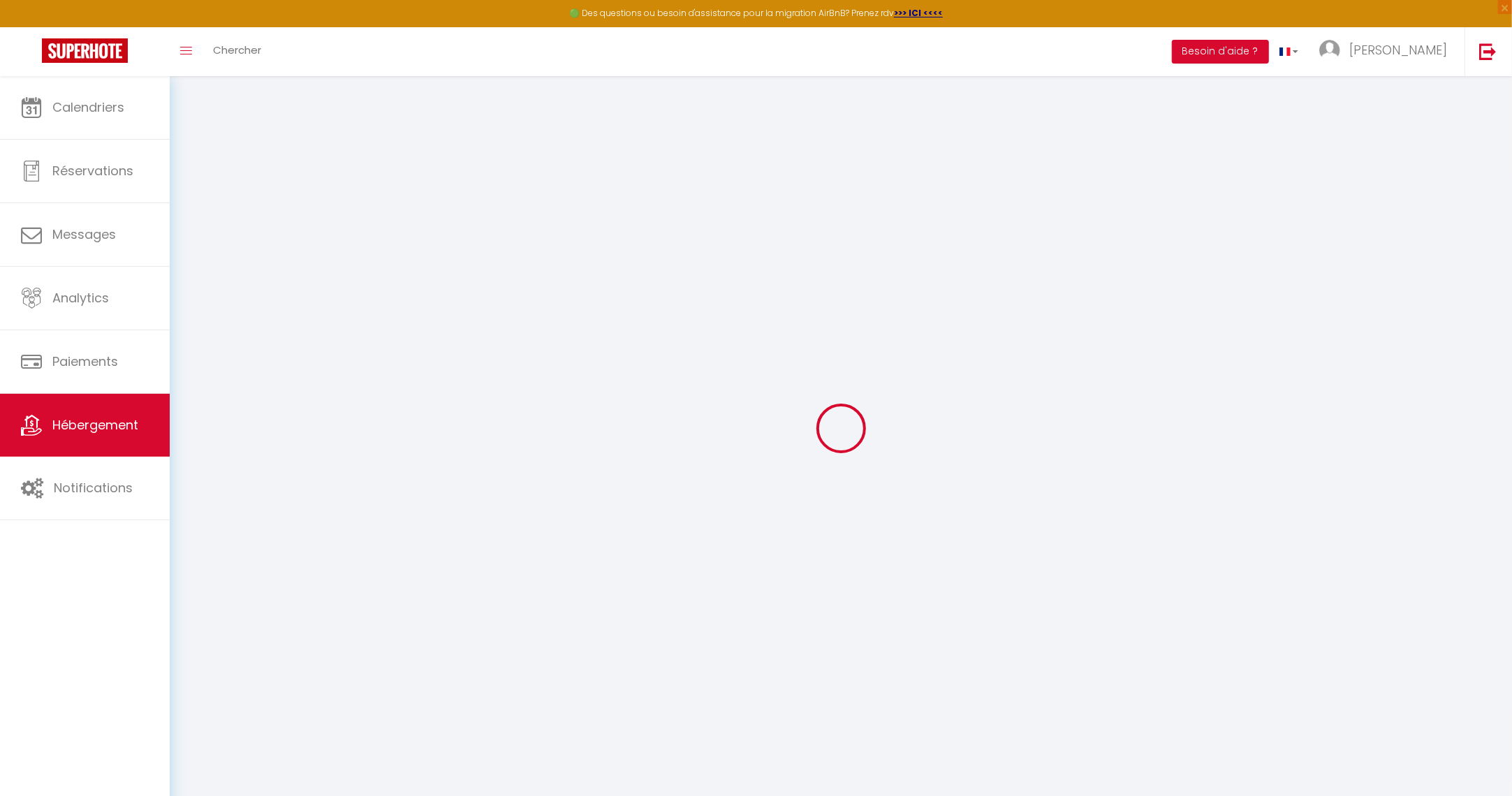
checkbox input "false"
select select
checkbox input "false"
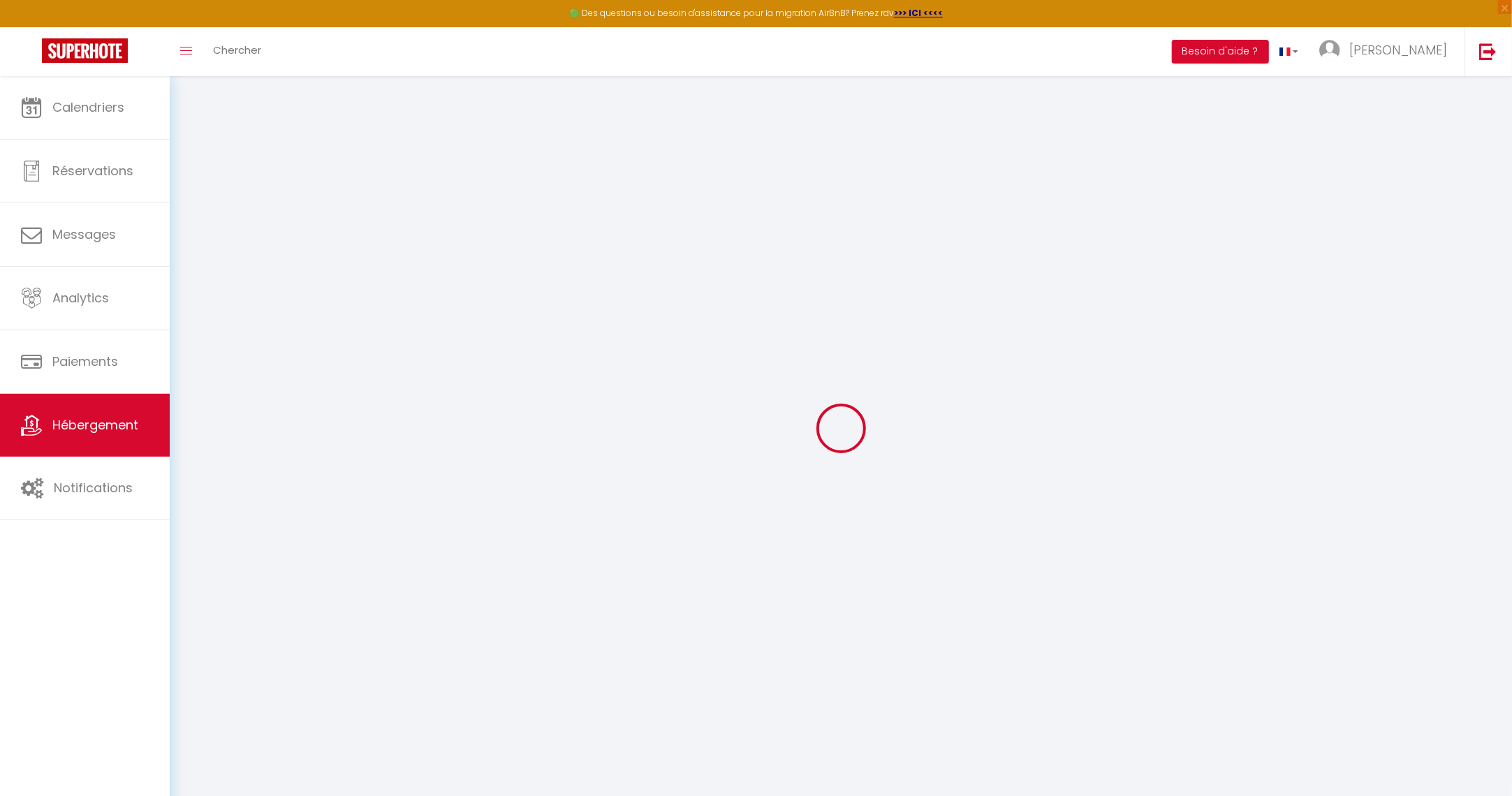
checkbox input "false"
select select
checkbox input "false"
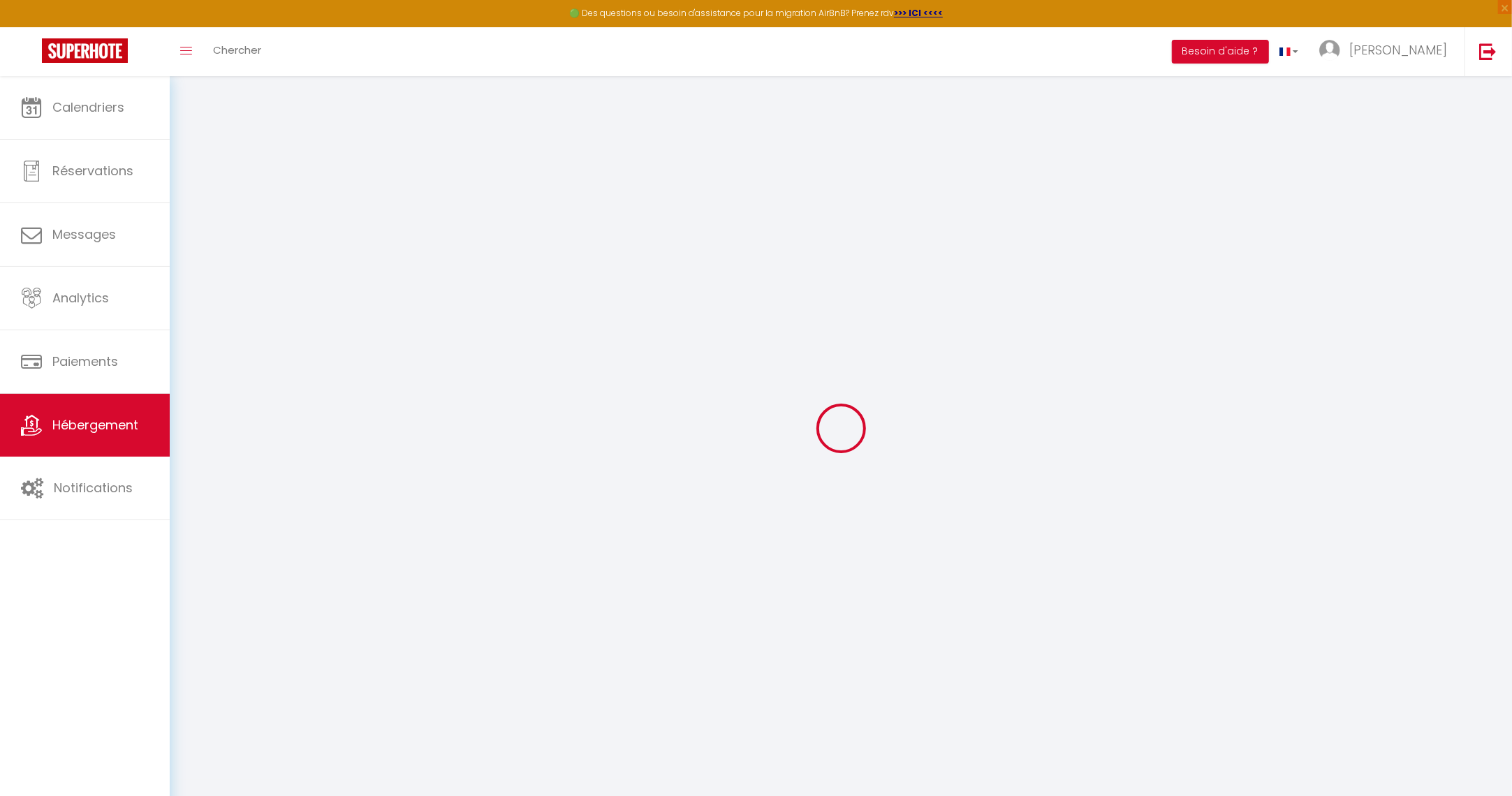
checkbox input "false"
select select "17:00"
select select
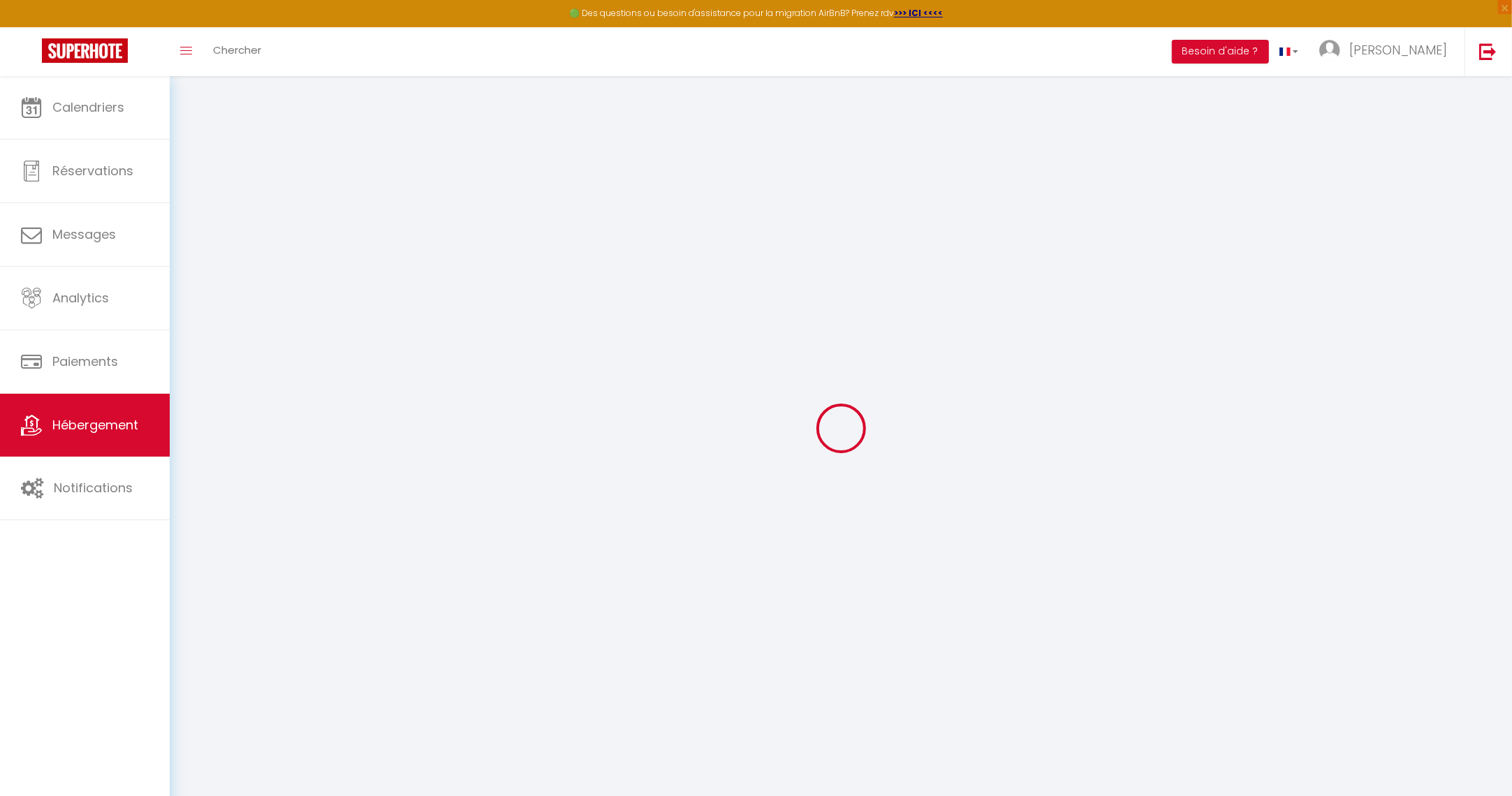
select select "10:00"
select select "30"
select select "120"
